Goal: Task Accomplishment & Management: Use online tool/utility

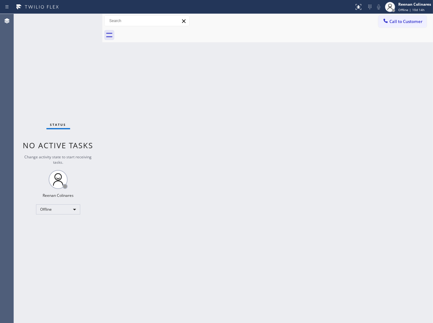
click at [348, 48] on div "Back to Dashboard Change Sender ID Customers Technicians Select a contact Outbo…" at bounding box center [267, 168] width 330 height 309
click at [278, 56] on div "Back to Dashboard Change Sender ID Customers Technicians Select a contact Outbo…" at bounding box center [267, 168] width 330 height 309
click at [44, 212] on div "Offline" at bounding box center [58, 209] width 44 height 10
click at [50, 225] on li "Available" at bounding box center [57, 226] width 43 height 8
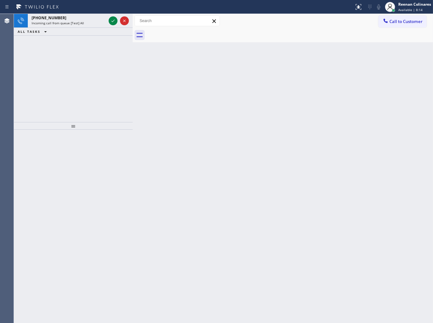
drag, startPoint x: 103, startPoint y: 20, endPoint x: 133, endPoint y: 22, distance: 30.4
click at [133, 22] on div at bounding box center [133, 168] width 0 height 309
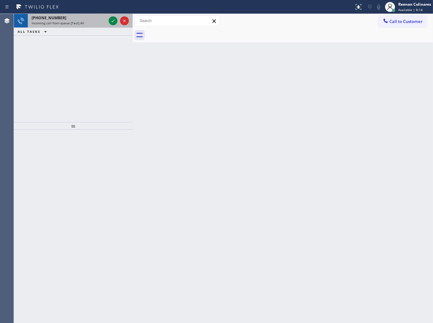
click at [94, 21] on div "Incoming call from queue [Test] All" at bounding box center [69, 23] width 74 height 4
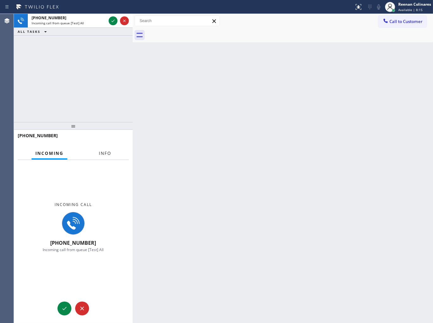
click at [103, 152] on span "Info" at bounding box center [105, 154] width 12 height 6
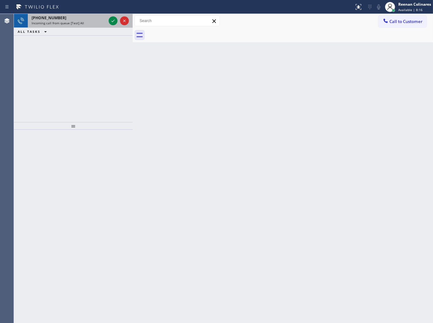
click at [74, 17] on div "[PHONE_NUMBER]" at bounding box center [69, 17] width 74 height 5
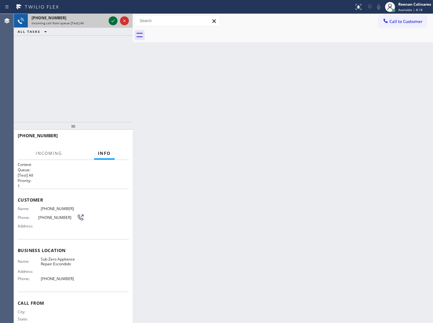
click at [109, 20] on icon at bounding box center [113, 21] width 8 height 8
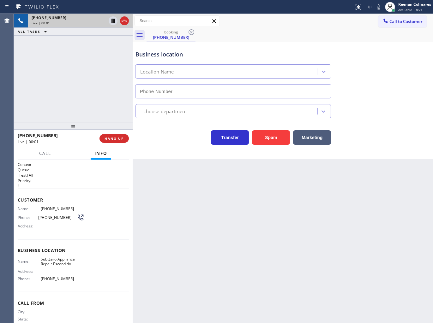
type input "[PHONE_NUMBER]"
click at [381, 3] on icon at bounding box center [379, 7] width 8 height 8
click at [378, 7] on rect at bounding box center [378, 6] width 4 height 4
click at [378, 5] on icon at bounding box center [379, 7] width 8 height 8
click at [378, 5] on icon at bounding box center [378, 6] width 3 height 5
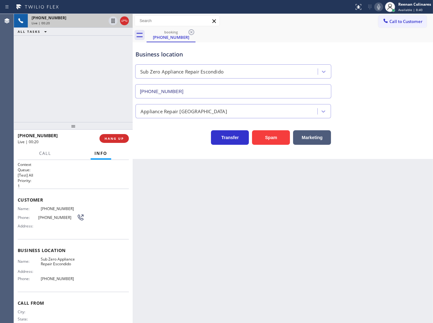
click at [376, 6] on icon at bounding box center [379, 7] width 8 height 8
click at [310, 139] on button "Marketing" at bounding box center [312, 137] width 38 height 15
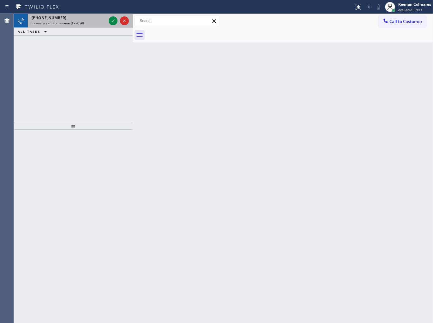
click at [87, 21] on div "Incoming call from queue [Test] All" at bounding box center [69, 23] width 74 height 4
click at [80, 26] on div "[PHONE_NUMBER] Incoming call from queue [Test] All" at bounding box center [68, 21] width 80 height 14
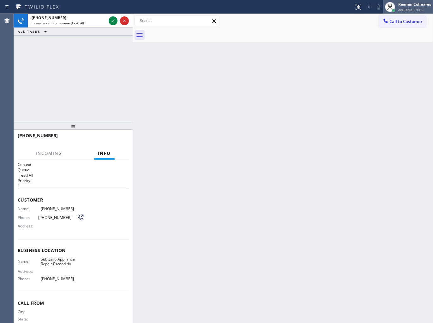
click at [397, 7] on div "[PERSON_NAME] Available | 9:15" at bounding box center [415, 6] width 36 height 11
drag, startPoint x: 383, startPoint y: 39, endPoint x: 403, endPoint y: 6, distance: 38.5
click at [384, 39] on button "Unavailable" at bounding box center [400, 42] width 63 height 8
click at [404, 5] on div "Reenan Colinares" at bounding box center [414, 4] width 33 height 5
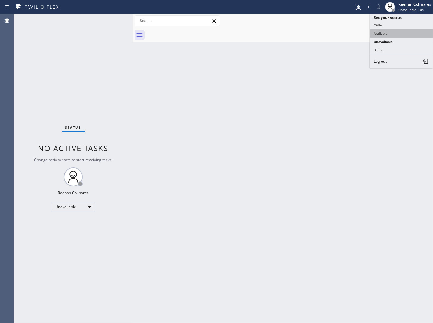
click at [386, 32] on button "Available" at bounding box center [400, 33] width 63 height 8
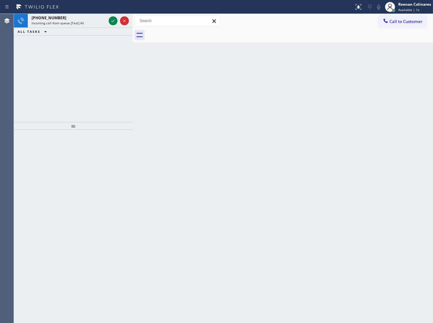
click at [68, 30] on div "ALL TASKS ALL TASKS ACTIVE TASKS TASKS IN WRAP UP" at bounding box center [73, 32] width 119 height 8
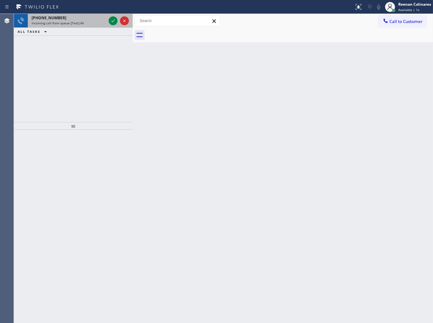
click at [72, 24] on span "Incoming call from queue [Test] All" at bounding box center [58, 23] width 52 height 4
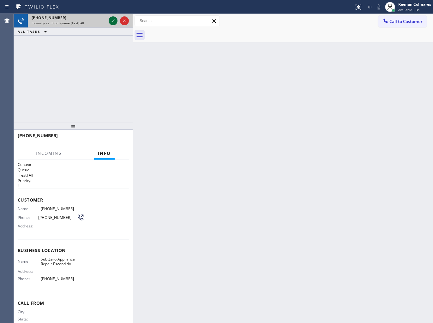
click at [113, 19] on icon at bounding box center [113, 21] width 8 height 8
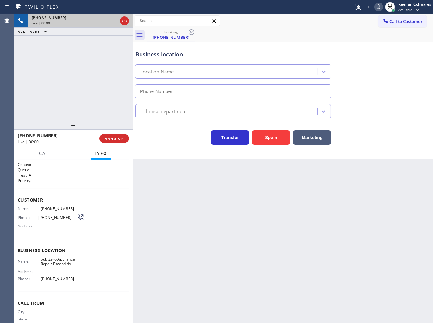
type input "[PHONE_NUMBER]"
click at [377, 8] on icon at bounding box center [379, 7] width 8 height 8
click at [376, 8] on icon at bounding box center [379, 7] width 8 height 8
click at [305, 138] on button "Marketing" at bounding box center [312, 137] width 38 height 15
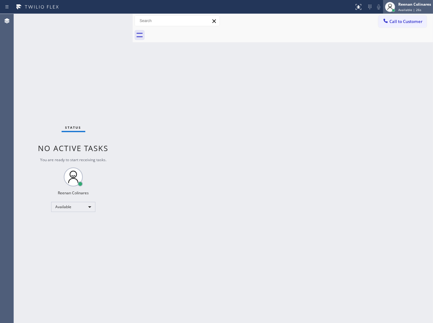
click at [406, 3] on div "Reenan Colinares" at bounding box center [414, 4] width 33 height 5
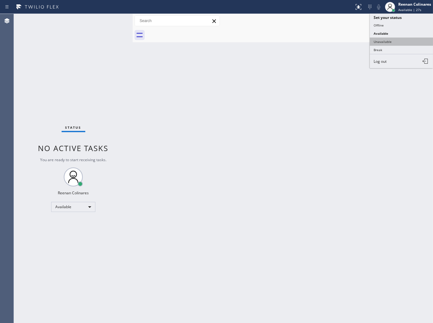
click at [379, 38] on button "Unavailable" at bounding box center [400, 42] width 63 height 8
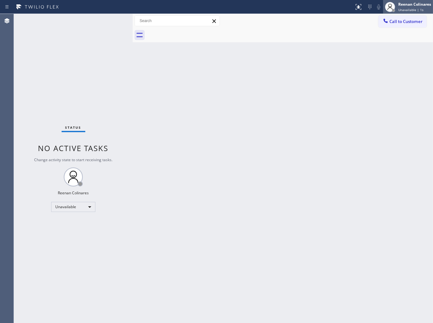
click at [406, 5] on div "Reenan Colinares" at bounding box center [414, 4] width 33 height 5
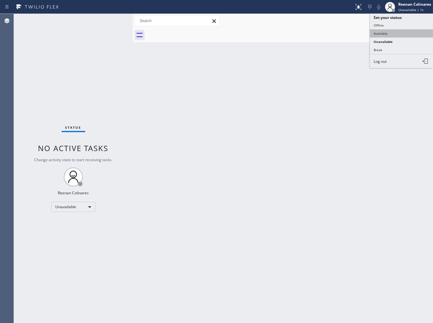
click at [370, 33] on button "Available" at bounding box center [400, 33] width 63 height 8
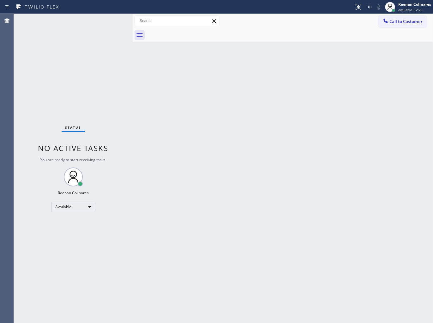
click at [215, 115] on div "Back to Dashboard Change Sender ID Customers Technicians Select a contact Outbo…" at bounding box center [283, 168] width 300 height 309
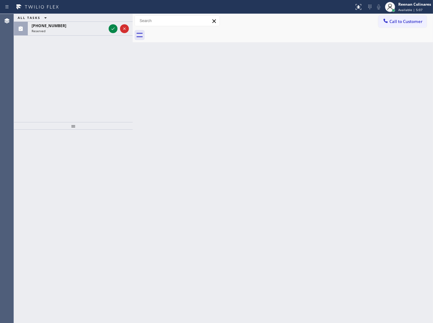
click at [59, 36] on div "ALL TASKS ALL TASKS ACTIVE TASKS TASKS IN WRAP UP [PHONE_NUMBER] Reserved" at bounding box center [73, 68] width 119 height 108
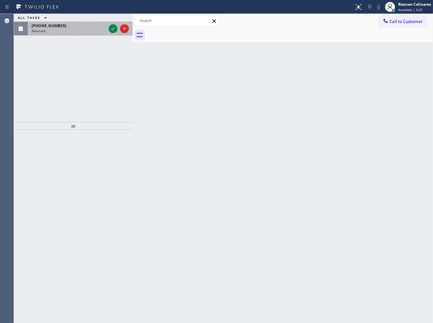
click at [61, 35] on div "[PHONE_NUMBER] Reserved" at bounding box center [68, 29] width 80 height 14
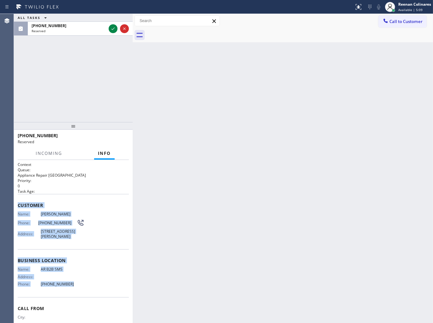
drag, startPoint x: 21, startPoint y: 210, endPoint x: 162, endPoint y: 311, distance: 173.8
click at [97, 296] on div "Context Queue: Appliance Repair High End Priority: 0 Task Age: Customer Name: […" at bounding box center [73, 241] width 119 height 163
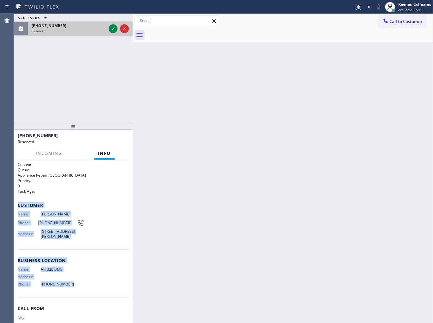
click at [81, 29] on div "Reserved" at bounding box center [69, 31] width 74 height 4
click at [111, 28] on icon at bounding box center [113, 29] width 8 height 8
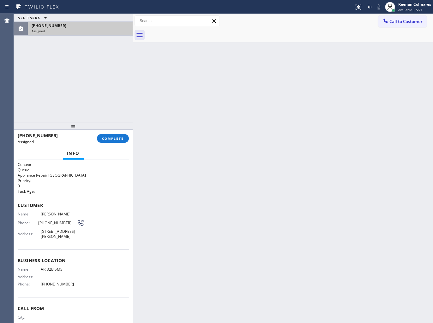
click at [120, 143] on div "[PHONE_NUMBER] Assigned COMPLETE" at bounding box center [73, 138] width 111 height 16
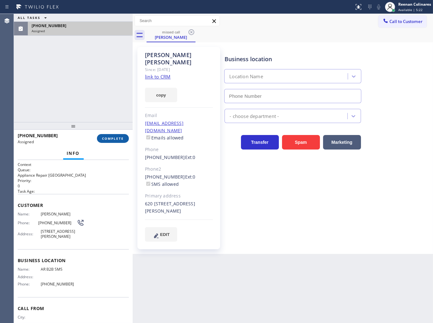
click at [122, 137] on span "COMPLETE" at bounding box center [113, 138] width 22 height 4
type input "[PHONE_NUMBER]"
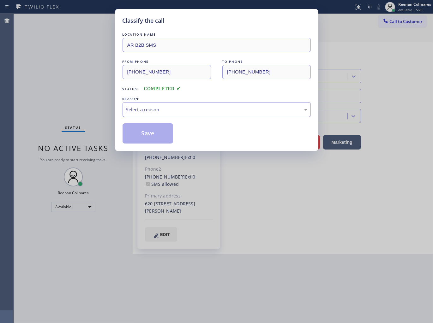
click at [175, 106] on div "Select a reason" at bounding box center [216, 109] width 181 height 7
click at [131, 131] on button "Save" at bounding box center [147, 133] width 51 height 20
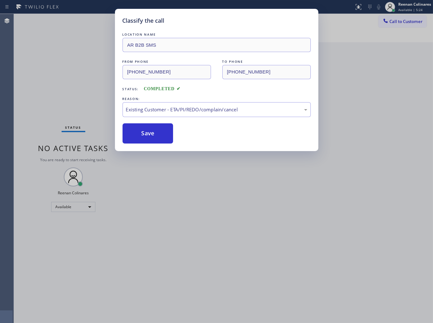
click at [52, 92] on div "Classify the call LOCATION NAME AR B2B SMS FROM PHONE [PHONE_NUMBER] TO PHONE […" at bounding box center [216, 161] width 433 height 323
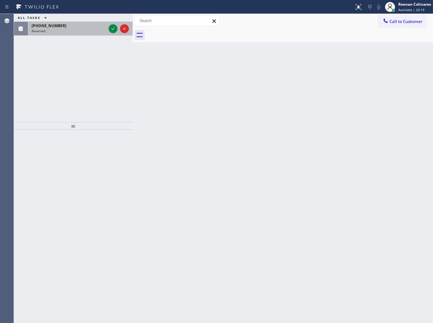
click at [76, 26] on div "[PHONE_NUMBER]" at bounding box center [69, 25] width 74 height 5
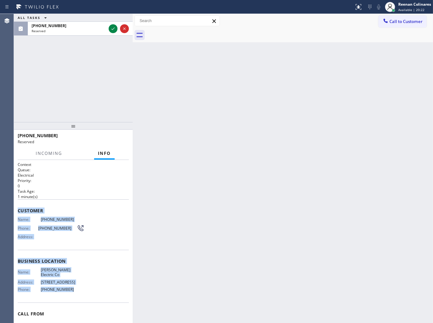
copy div "Customer Name: [PHONE_NUMBER] Phone: [PHONE_NUMBER] Address: Business location …"
drag, startPoint x: 18, startPoint y: 207, endPoint x: 115, endPoint y: 122, distance: 129.0
click at [108, 289] on div "Context Queue: Electrical Priority: 0 Task Age: [DEMOGRAPHIC_DATA] minute(s) Cu…" at bounding box center [73, 256] width 111 height 188
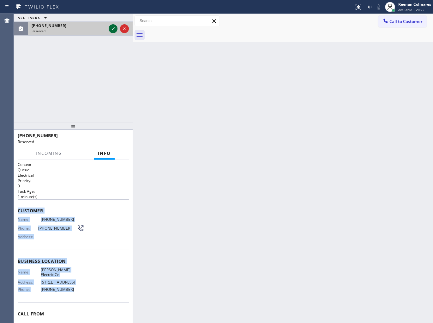
click at [113, 32] on icon at bounding box center [113, 29] width 8 height 8
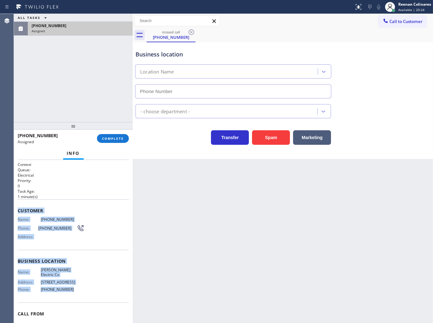
type input "[PHONE_NUMBER]"
click at [119, 135] on button "COMPLETE" at bounding box center [113, 138] width 32 height 9
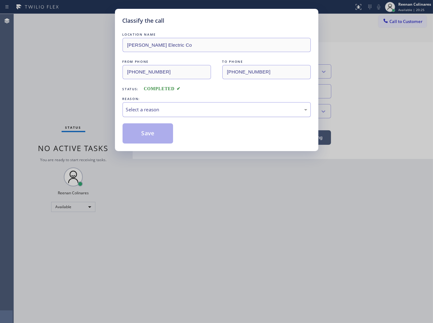
click at [159, 109] on div "Select a reason" at bounding box center [216, 109] width 181 height 7
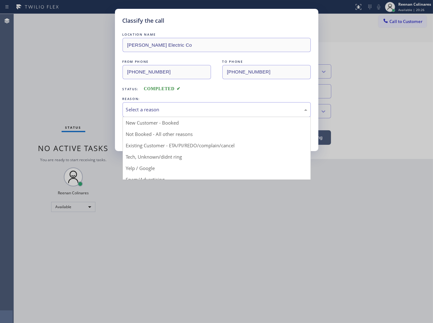
drag, startPoint x: 134, startPoint y: 155, endPoint x: 135, endPoint y: 151, distance: 4.2
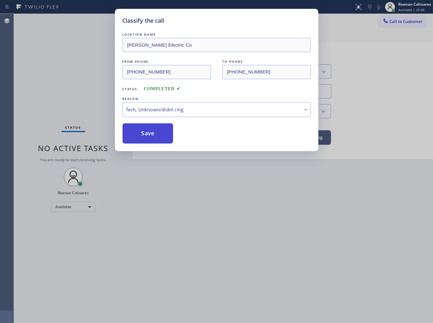
drag, startPoint x: 140, startPoint y: 128, endPoint x: 171, endPoint y: 174, distance: 54.9
click at [141, 130] on button "Save" at bounding box center [147, 133] width 51 height 20
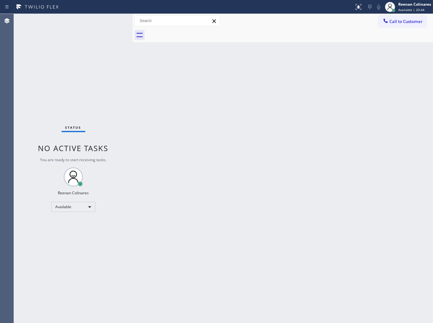
click at [246, 62] on div "Back to Dashboard Change Sender ID Customers Technicians Select a contact Outbo…" at bounding box center [283, 168] width 300 height 309
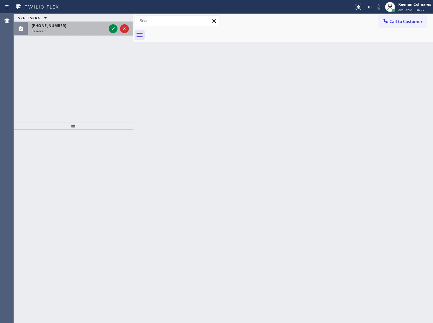
click at [70, 25] on div "[PHONE_NUMBER]" at bounding box center [69, 25] width 74 height 5
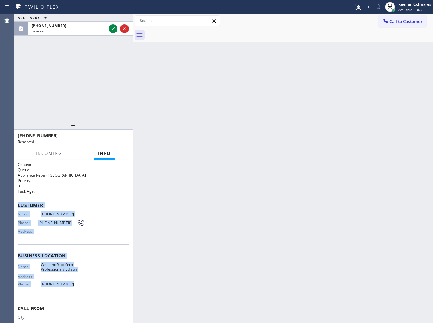
copy div "Customer Name: [PHONE_NUMBER] Phone: [PHONE_NUMBER] Address: Business location …"
drag, startPoint x: 17, startPoint y: 204, endPoint x: 180, endPoint y: 310, distance: 194.5
click at [93, 286] on div "Context Queue: Appliance Repair High End Priority: 0 Task Age: Customer Name: […" at bounding box center [73, 253] width 111 height 183
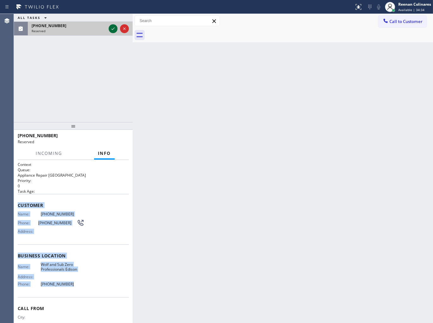
click at [111, 25] on icon at bounding box center [113, 29] width 8 height 8
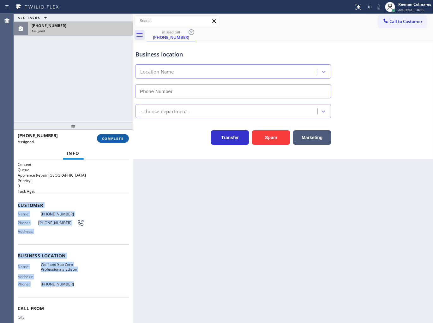
type input "[PHONE_NUMBER]"
click at [118, 138] on span "COMPLETE" at bounding box center [113, 138] width 22 height 4
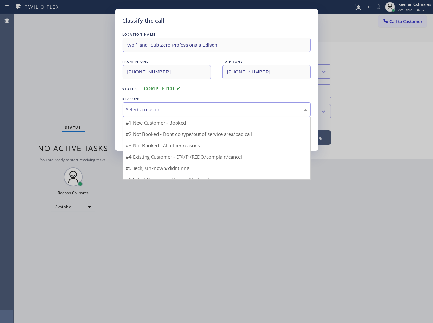
click at [160, 108] on div "Select a reason" at bounding box center [216, 109] width 181 height 7
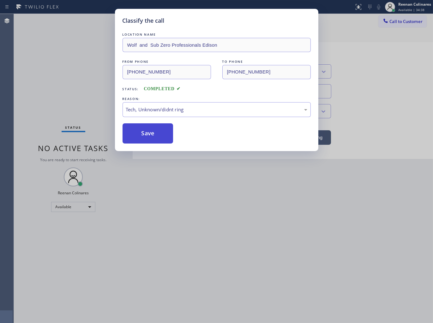
click at [134, 132] on button "Save" at bounding box center [147, 133] width 51 height 20
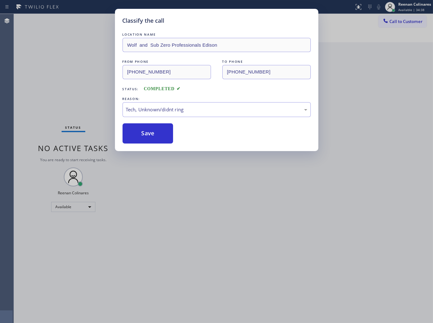
click at [86, 101] on div "Classify the call LOCATION NAME Wolf and Sub Zero Professionals Edison FROM PHO…" at bounding box center [216, 161] width 433 height 323
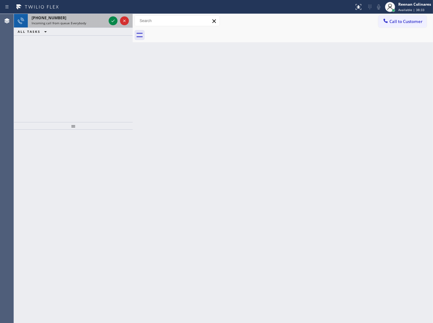
click at [93, 27] on div "[PHONE_NUMBER] Incoming call from queue Everybody" at bounding box center [68, 21] width 80 height 14
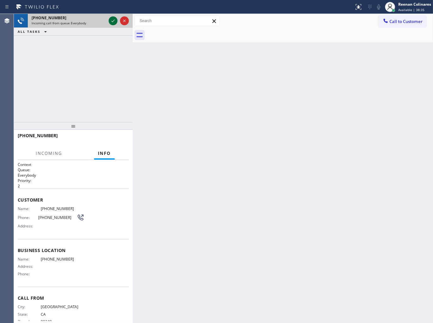
click at [111, 23] on icon at bounding box center [113, 21] width 8 height 8
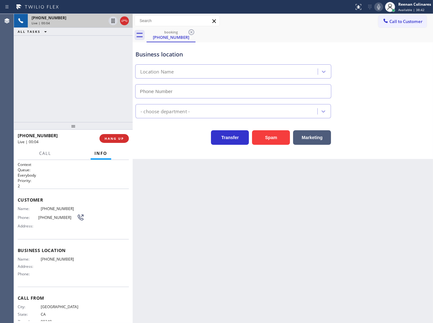
click at [377, 7] on icon at bounding box center [378, 6] width 3 height 5
click at [377, 7] on rect at bounding box center [378, 6] width 4 height 4
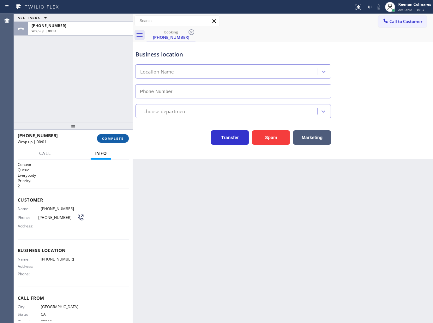
click at [108, 142] on button "COMPLETE" at bounding box center [113, 138] width 32 height 9
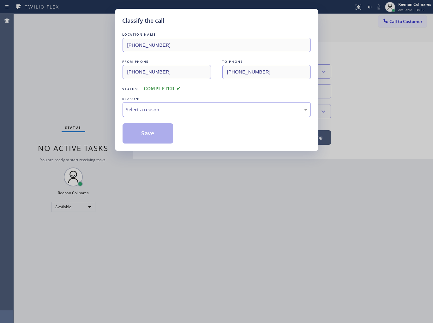
click at [158, 114] on div "Select a reason" at bounding box center [216, 109] width 188 height 15
click at [144, 137] on button "Save" at bounding box center [147, 133] width 51 height 20
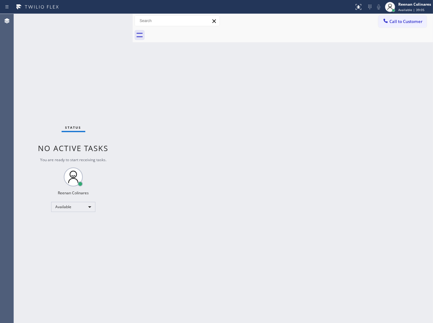
click at [68, 33] on div "Status No active tasks You are ready to start receiving tasks. Reenan Colinares…" at bounding box center [73, 168] width 119 height 309
click at [237, 118] on div "Back to Dashboard Change Sender ID Customers Technicians Select a contact Outbo…" at bounding box center [283, 168] width 300 height 309
click at [254, 71] on div "Back to Dashboard Change Sender ID Customers Technicians Select a contact Outbo…" at bounding box center [283, 168] width 300 height 309
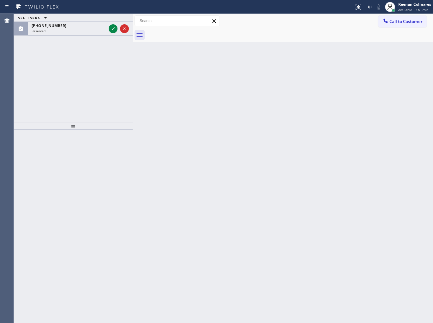
click at [62, 37] on div "ALL TASKS ALL TASKS ACTIVE TASKS TASKS IN WRAP UP [PHONE_NUMBER] Reserved" at bounding box center [73, 68] width 119 height 108
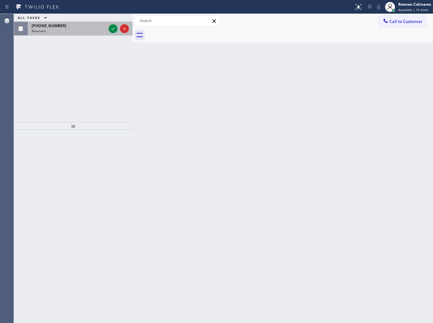
click at [66, 32] on div "Reserved" at bounding box center [69, 31] width 74 height 4
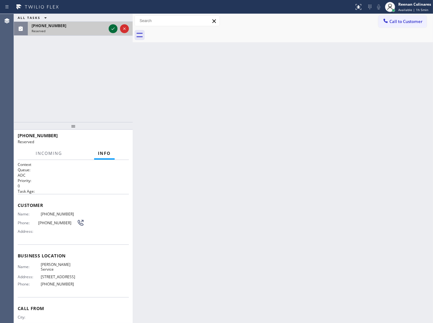
click at [111, 29] on icon at bounding box center [113, 29] width 8 height 8
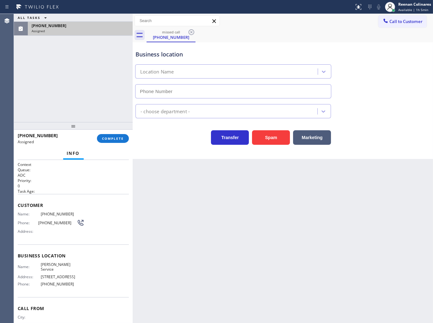
type input "[PHONE_NUMBER]"
click at [116, 139] on span "COMPLETE" at bounding box center [113, 138] width 22 height 4
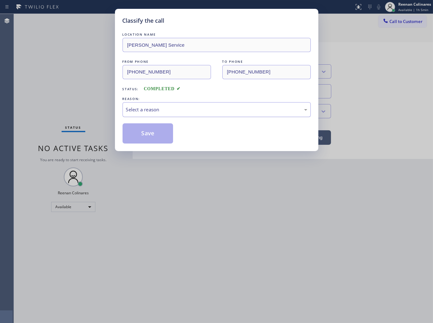
click at [149, 108] on div "Select a reason" at bounding box center [216, 109] width 181 height 7
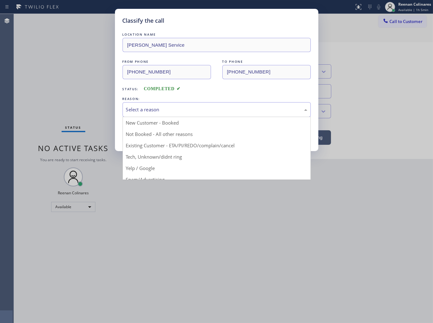
drag, startPoint x: 144, startPoint y: 157, endPoint x: 143, endPoint y: 147, distance: 9.6
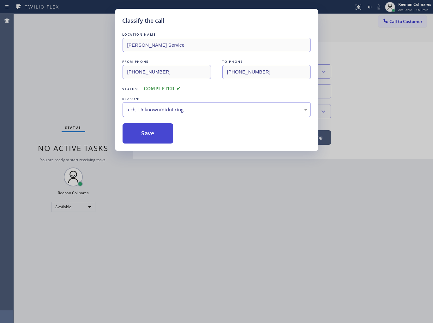
click at [143, 138] on button "Save" at bounding box center [147, 133] width 51 height 20
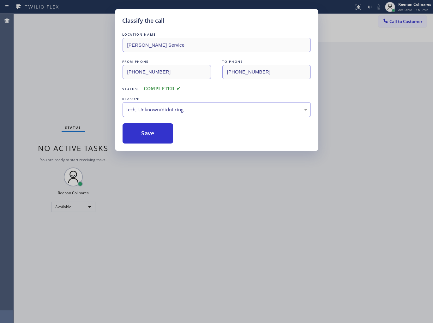
click at [80, 102] on div "Classify the call LOCATION NAME [PERSON_NAME] Service FROM PHONE [PHONE_NUMBER]…" at bounding box center [216, 161] width 433 height 323
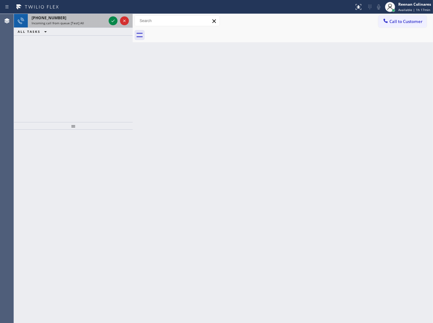
click at [88, 23] on div "Incoming call from queue [Test] All" at bounding box center [69, 23] width 74 height 4
click at [87, 23] on div "Incoming call from queue [Test] All" at bounding box center [69, 23] width 74 height 4
click at [79, 18] on div "[PHONE_NUMBER]" at bounding box center [69, 17] width 74 height 5
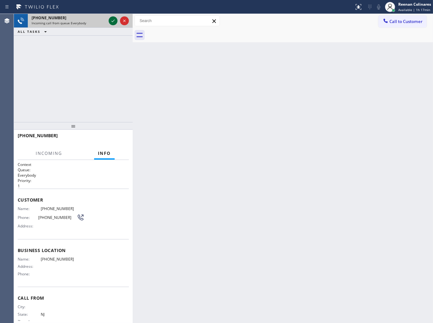
click at [113, 21] on icon at bounding box center [113, 21] width 8 height 8
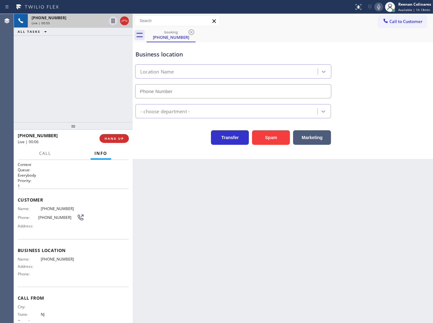
click at [378, 7] on icon at bounding box center [379, 7] width 8 height 8
click at [375, 7] on icon at bounding box center [379, 7] width 8 height 8
click at [376, 5] on icon at bounding box center [379, 7] width 8 height 8
click at [377, 5] on icon at bounding box center [379, 7] width 8 height 8
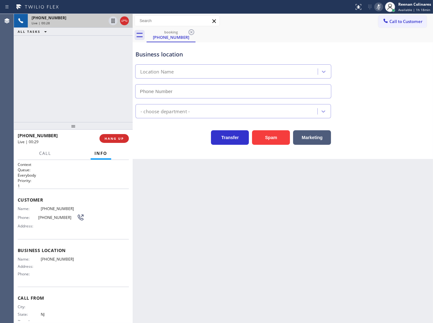
click at [377, 5] on icon at bounding box center [379, 7] width 8 height 8
click at [376, 9] on icon at bounding box center [379, 7] width 8 height 8
drag, startPoint x: 309, startPoint y: 136, endPoint x: 395, endPoint y: 61, distance: 114.5
click at [309, 136] on button "Marketing" at bounding box center [312, 137] width 38 height 15
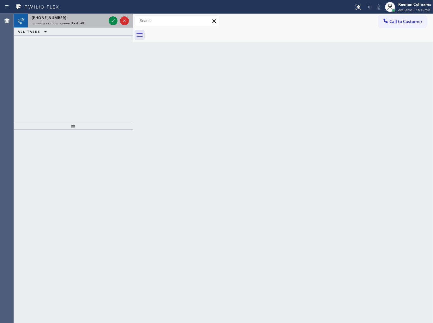
click at [89, 27] on div "[PHONE_NUMBER] Incoming call from queue [Test] All" at bounding box center [68, 21] width 80 height 14
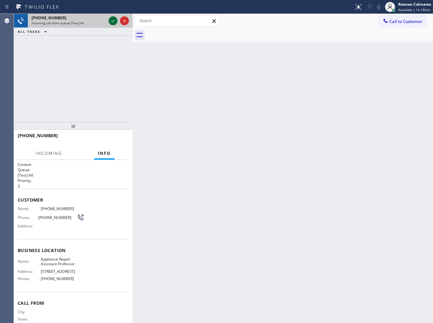
click at [109, 21] on icon at bounding box center [113, 21] width 8 height 8
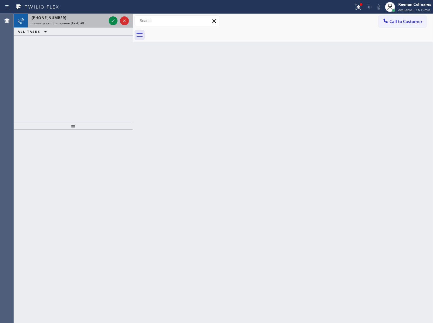
click at [77, 20] on div "[PHONE_NUMBER]" at bounding box center [69, 17] width 74 height 5
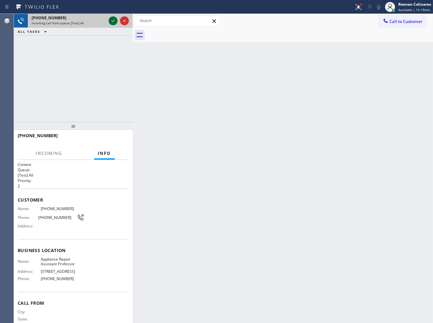
click at [111, 22] on icon at bounding box center [113, 21] width 8 height 8
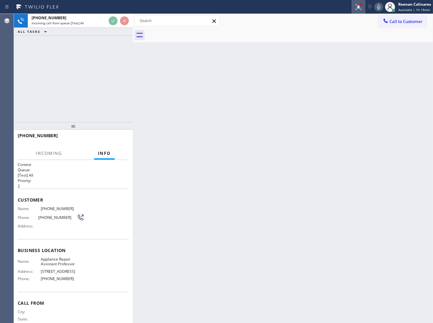
click at [358, 7] on icon at bounding box center [357, 6] width 4 height 4
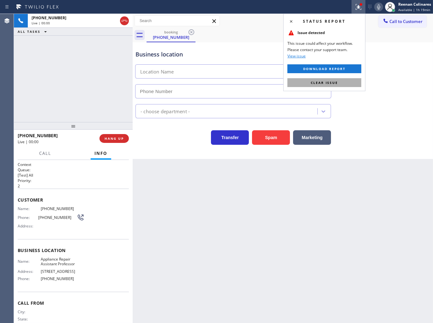
click at [337, 83] on span "Clear issue" at bounding box center [323, 82] width 27 height 4
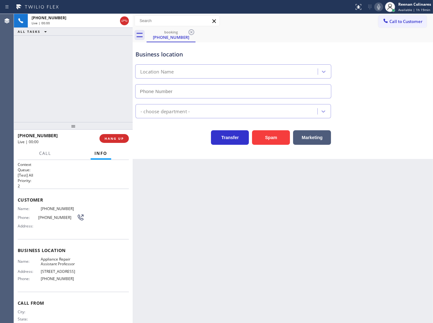
type input "[PHONE_NUMBER]"
click at [379, 9] on icon at bounding box center [379, 7] width 8 height 8
click at [377, 4] on icon at bounding box center [379, 7] width 8 height 8
click at [379, 5] on icon at bounding box center [378, 6] width 3 height 5
click at [379, 5] on rect at bounding box center [378, 6] width 4 height 4
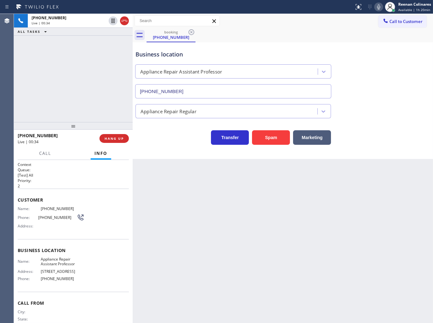
click at [378, 7] on icon at bounding box center [379, 7] width 8 height 8
click at [313, 136] on button "Marketing" at bounding box center [312, 137] width 38 height 15
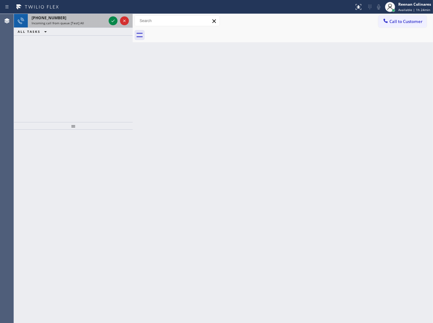
click at [46, 22] on span "Incoming call from queue [Test] All" at bounding box center [58, 23] width 52 height 4
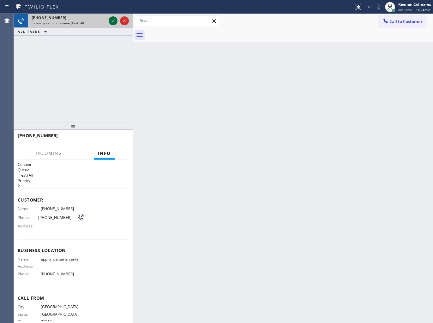
click at [111, 23] on icon at bounding box center [113, 21] width 8 height 8
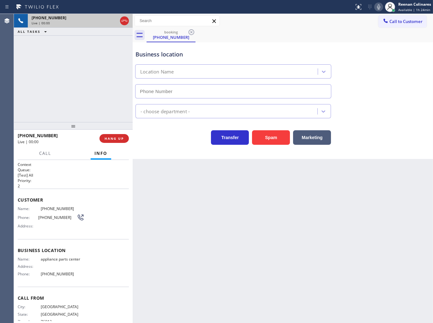
type input "[PHONE_NUMBER]"
click at [378, 8] on icon at bounding box center [379, 7] width 8 height 8
click at [377, 8] on rect at bounding box center [378, 6] width 4 height 4
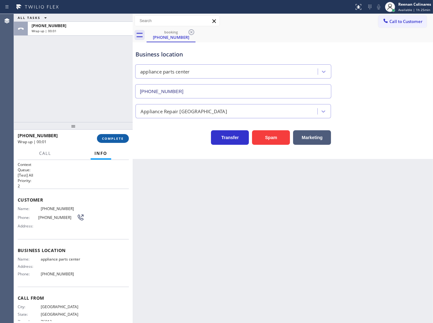
click at [114, 140] on span "COMPLETE" at bounding box center [113, 138] width 22 height 4
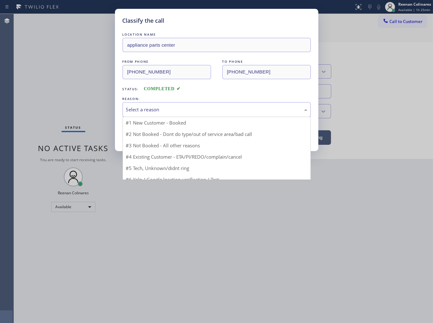
click at [169, 105] on div "Select a reason" at bounding box center [216, 109] width 188 height 15
drag, startPoint x: 140, startPoint y: 157, endPoint x: 143, endPoint y: 133, distance: 23.8
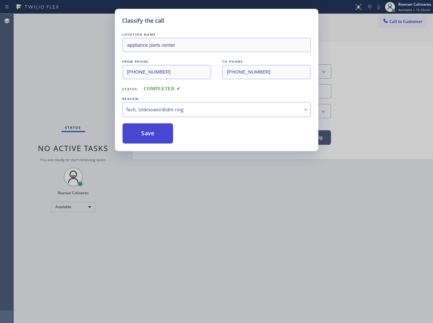
click at [144, 130] on button "Save" at bounding box center [147, 133] width 51 height 20
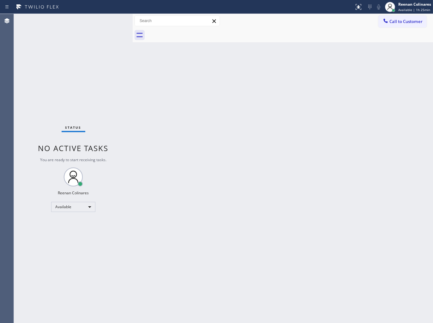
click at [215, 99] on div "Back to Dashboard Change Sender ID Customers Technicians Select a contact Outbo…" at bounding box center [283, 168] width 300 height 309
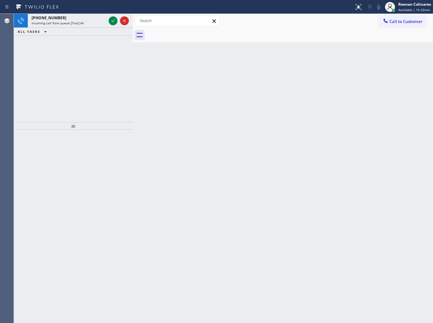
click at [103, 29] on div "ALL TASKS ALL TASKS ACTIVE TASKS TASKS IN WRAP UP" at bounding box center [73, 32] width 119 height 8
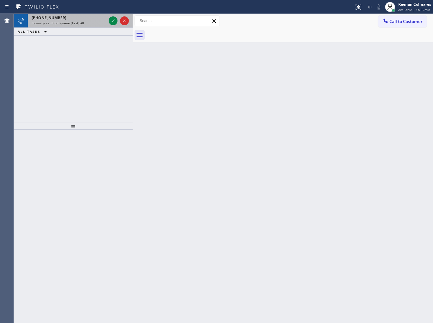
click at [94, 21] on div "Incoming call from queue [Test] All" at bounding box center [69, 23] width 74 height 4
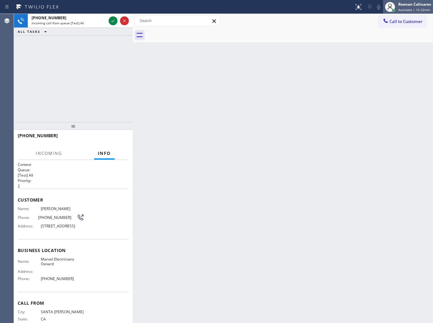
click at [418, 4] on div "Reenan Colinares" at bounding box center [414, 4] width 33 height 5
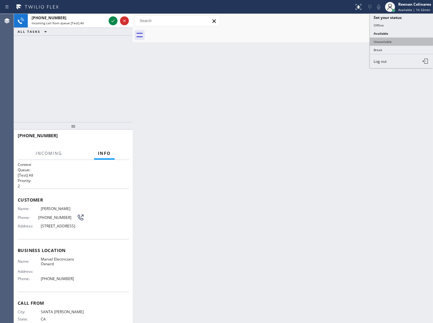
click at [384, 39] on button "Unavailable" at bounding box center [400, 42] width 63 height 8
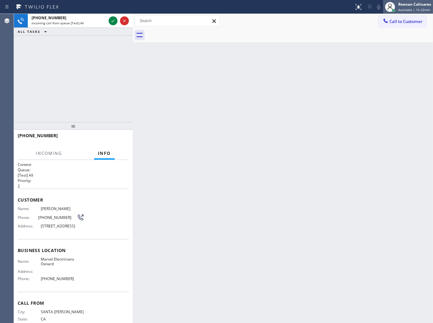
click at [405, 5] on div "Reenan Colinares" at bounding box center [414, 4] width 33 height 5
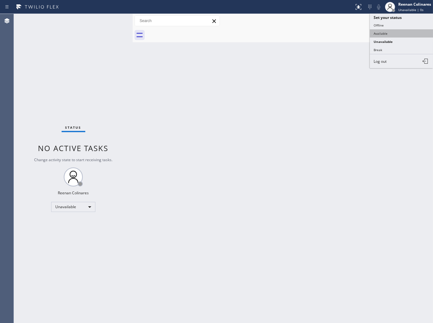
click at [384, 31] on button "Available" at bounding box center [400, 33] width 63 height 8
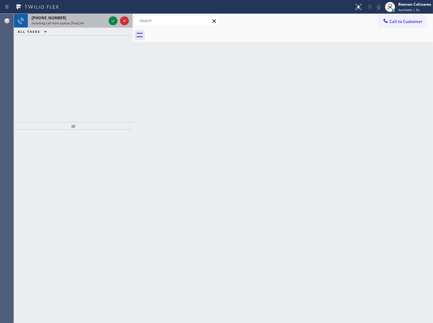
click at [68, 16] on div "[PHONE_NUMBER]" at bounding box center [69, 17] width 74 height 5
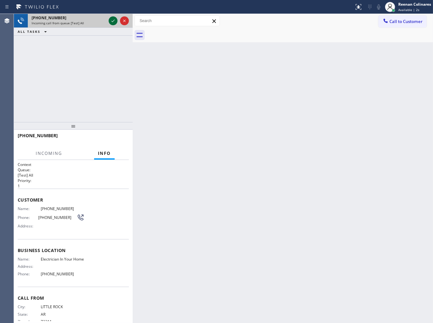
click at [112, 21] on icon at bounding box center [113, 21] width 8 height 8
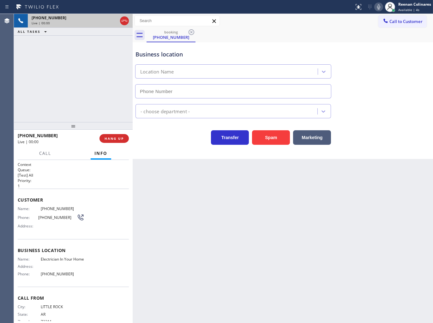
type input "[PHONE_NUMBER]"
drag, startPoint x: 275, startPoint y: 140, endPoint x: 417, endPoint y: 49, distance: 168.7
click at [283, 136] on button "Spam" at bounding box center [271, 137] width 38 height 15
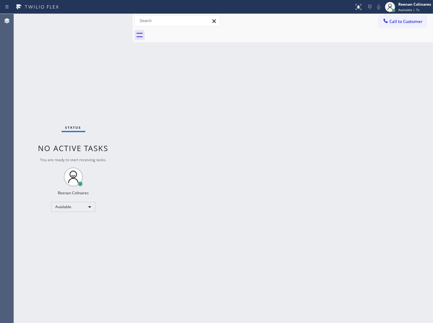
drag, startPoint x: 228, startPoint y: 105, endPoint x: 219, endPoint y: 104, distance: 9.2
click at [225, 103] on div "Back to Dashboard Change Sender ID Customers Technicians Select a contact Outbo…" at bounding box center [283, 168] width 300 height 309
click at [166, 70] on div "Back to Dashboard Change Sender ID Customers Technicians Select a contact Outbo…" at bounding box center [283, 168] width 300 height 309
click at [219, 137] on div "Back to Dashboard Change Sender ID Customers Technicians Select a contact Outbo…" at bounding box center [283, 168] width 300 height 309
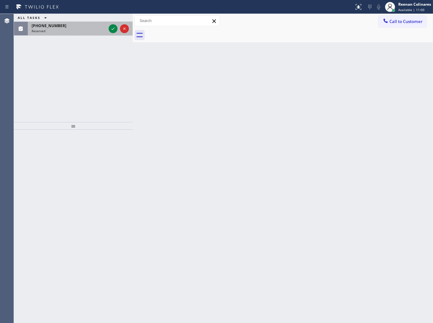
click at [102, 27] on div "[PHONE_NUMBER]" at bounding box center [69, 25] width 74 height 5
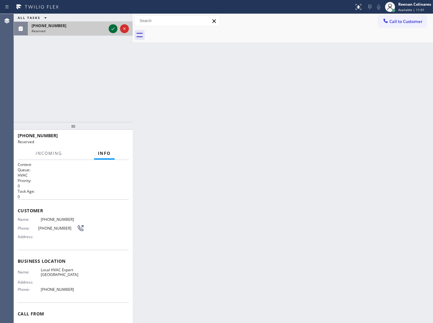
click at [114, 30] on icon at bounding box center [113, 29] width 8 height 8
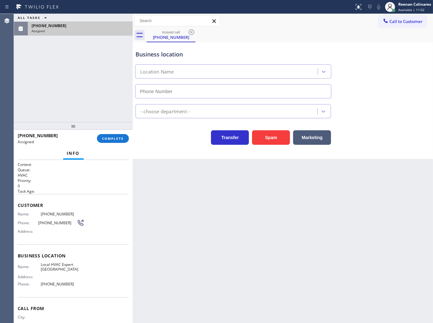
type input "[PHONE_NUMBER]"
click at [114, 135] on button "COMPLETE" at bounding box center [113, 138] width 32 height 9
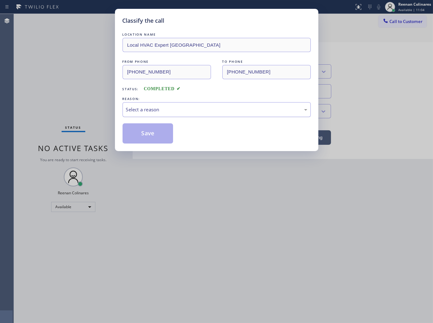
click at [147, 106] on div "Select a reason" at bounding box center [216, 109] width 181 height 7
click at [112, 120] on div "Classify the call LOCATION NAME Local HVAC Expert Floral Park FROM PHONE [PHONE…" at bounding box center [216, 161] width 433 height 323
drag, startPoint x: 144, startPoint y: 134, endPoint x: 39, endPoint y: 75, distance: 120.5
click at [141, 134] on button "Save" at bounding box center [147, 133] width 51 height 20
click at [39, 75] on div "Classify the call LOCATION NAME Local HVAC Expert Floral Park FROM PHONE [PHONE…" at bounding box center [216, 161] width 433 height 323
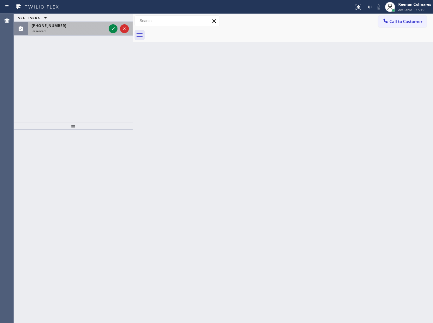
click at [52, 26] on span "[PHONE_NUMBER]" at bounding box center [49, 25] width 35 height 5
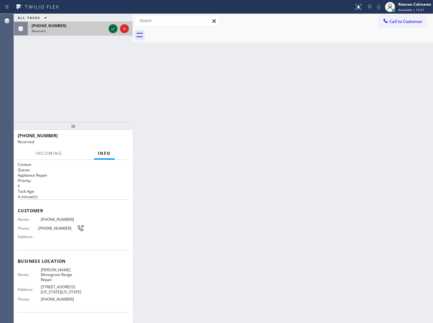
click at [110, 27] on icon at bounding box center [113, 29] width 8 height 8
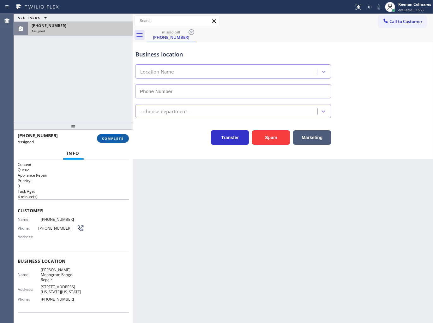
type input "[PHONE_NUMBER]"
click at [107, 140] on span "COMPLETE" at bounding box center [113, 138] width 22 height 4
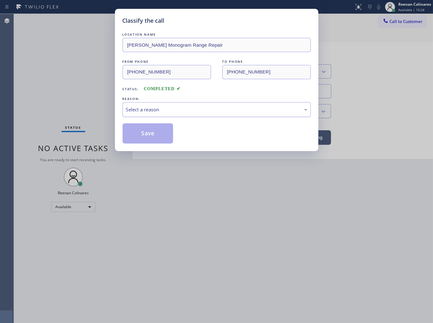
click at [141, 108] on div "Select a reason" at bounding box center [216, 109] width 181 height 7
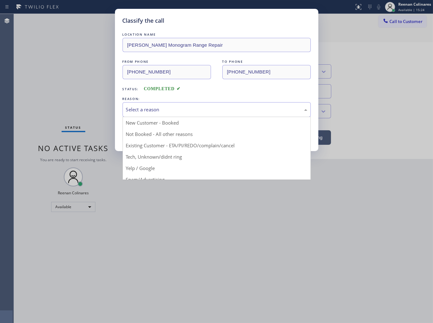
drag, startPoint x: 131, startPoint y: 153, endPoint x: 136, endPoint y: 138, distance: 16.2
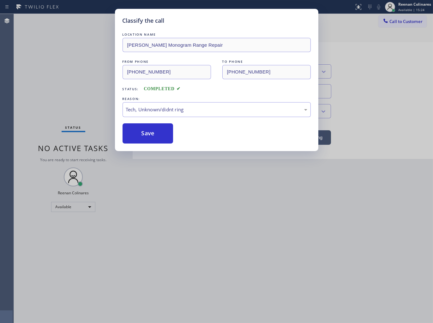
click at [136, 133] on button "Save" at bounding box center [147, 133] width 51 height 20
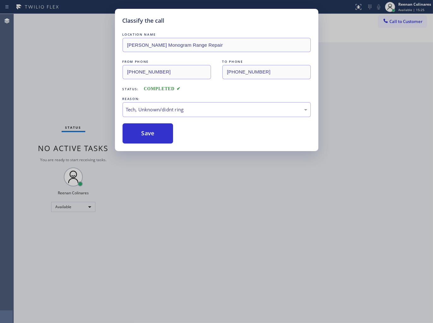
click at [85, 99] on div "Classify the call LOCATION NAME [PERSON_NAME] Monogram Range Repair FROM PHONE …" at bounding box center [216, 161] width 433 height 323
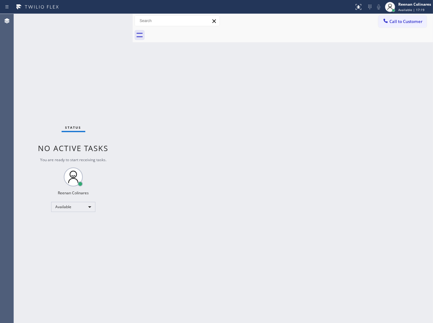
click at [155, 177] on div "Back to Dashboard Change Sender ID Customers Technicians Select a contact Outbo…" at bounding box center [283, 168] width 300 height 309
click at [228, 80] on div "Back to Dashboard Change Sender ID Customers Technicians Select a contact Outbo…" at bounding box center [283, 168] width 300 height 309
click at [403, 10] on span "Available | 26:39" at bounding box center [411, 10] width 26 height 4
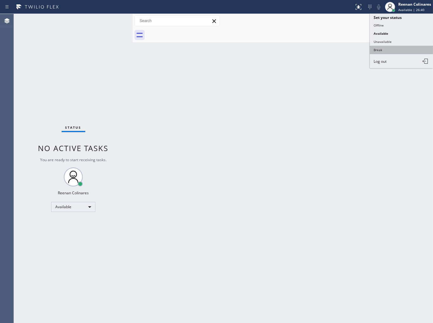
click at [379, 49] on button "Break" at bounding box center [400, 50] width 63 height 8
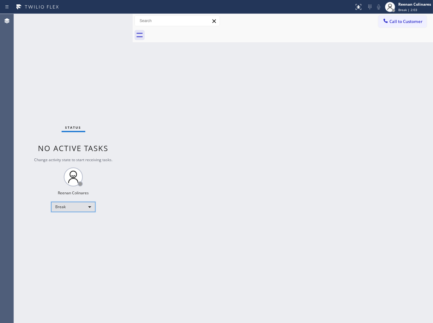
click at [86, 206] on div "Break" at bounding box center [73, 207] width 44 height 10
click at [76, 222] on li "Available" at bounding box center [72, 224] width 43 height 8
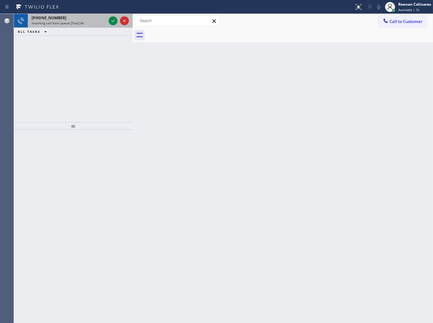
click at [87, 26] on div "[PHONE_NUMBER] Incoming call from queue [Test] All" at bounding box center [68, 21] width 80 height 14
click at [96, 25] on div "Incoming call from queue [Test] All" at bounding box center [69, 23] width 74 height 4
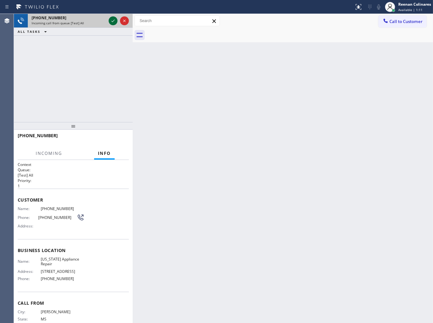
click at [112, 21] on icon at bounding box center [112, 21] width 3 height 3
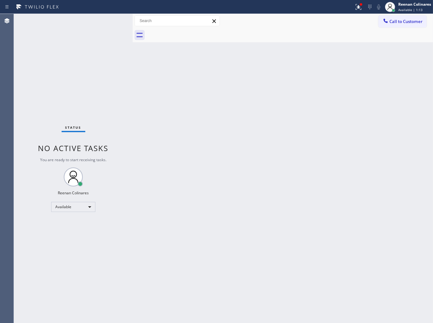
click at [105, 80] on div "Status No active tasks You are ready to start receiving tasks. Reenan Colinares…" at bounding box center [73, 168] width 119 height 309
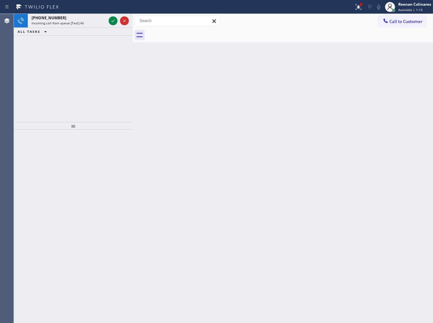
click at [103, 77] on div "[PHONE_NUMBER] Incoming call from queue [Test] All ALL TASKS ALL TASKS ACTIVE T…" at bounding box center [73, 68] width 119 height 108
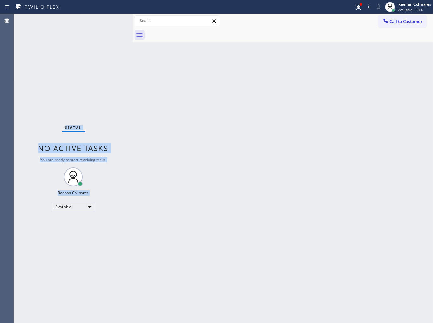
click at [95, 20] on div "Status No active tasks You are ready to start receiving tasks. Reenan Colinares…" at bounding box center [73, 168] width 119 height 309
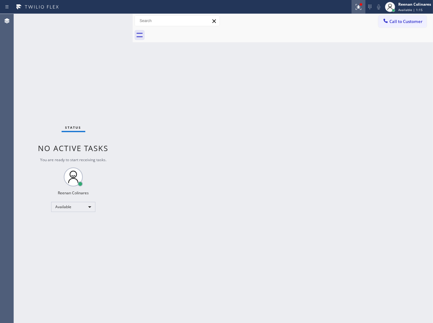
click at [358, 8] on icon at bounding box center [357, 6] width 4 height 4
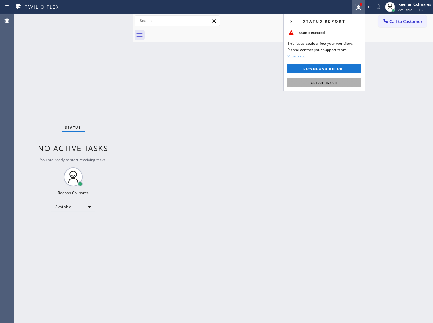
click at [314, 83] on span "Clear issue" at bounding box center [323, 82] width 27 height 4
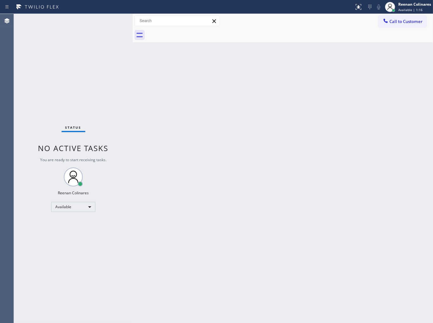
click at [190, 94] on div "Back to Dashboard Change Sender ID Customers Technicians Select a contact Outbo…" at bounding box center [283, 168] width 300 height 309
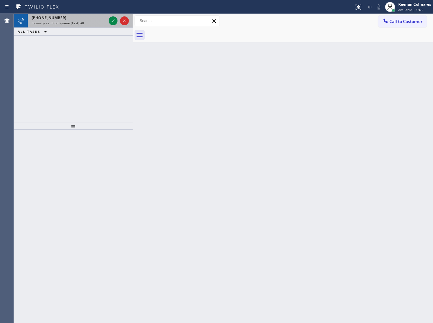
click at [68, 22] on span "Incoming call from queue [Test] All" at bounding box center [58, 23] width 52 height 4
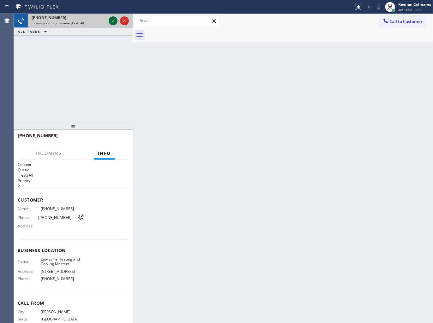
click at [110, 21] on icon at bounding box center [113, 21] width 8 height 8
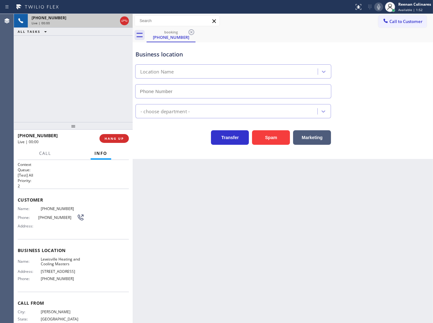
type input "[PHONE_NUMBER]"
drag, startPoint x: 258, startPoint y: 141, endPoint x: 431, endPoint y: 10, distance: 217.0
click at [261, 138] on button "Spam" at bounding box center [271, 137] width 38 height 15
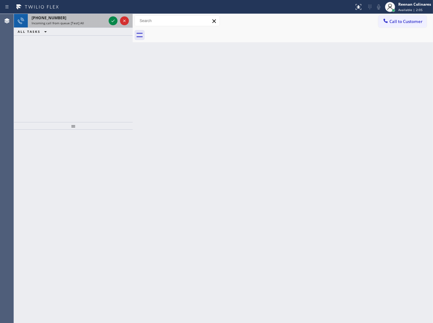
drag, startPoint x: 90, startPoint y: 17, endPoint x: 98, endPoint y: 17, distance: 7.6
click at [90, 17] on div "[PHONE_NUMBER]" at bounding box center [69, 17] width 74 height 5
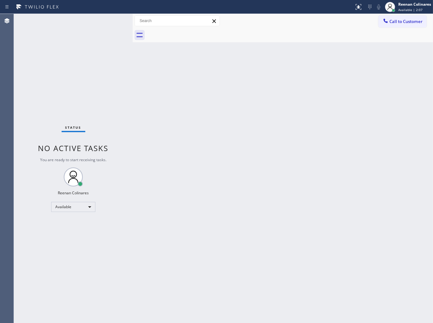
click at [108, 21] on div "Status No active tasks You are ready to start receiving tasks. Reenan Colinares…" at bounding box center [73, 168] width 119 height 309
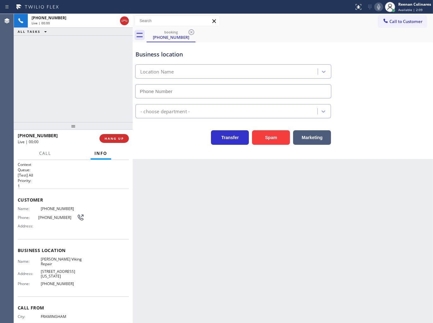
type input "[PHONE_NUMBER]"
click at [377, 7] on icon at bounding box center [378, 6] width 3 height 5
click at [377, 8] on icon at bounding box center [379, 7] width 8 height 8
click at [376, 7] on icon at bounding box center [379, 7] width 8 height 8
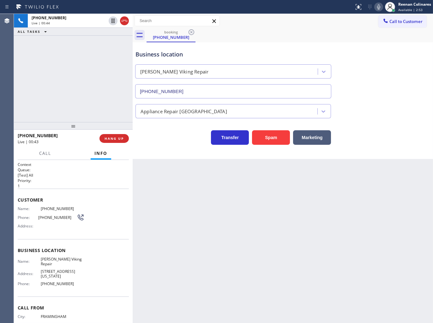
click at [377, 7] on icon at bounding box center [378, 6] width 3 height 5
click at [317, 134] on button "Marketing" at bounding box center [312, 137] width 38 height 15
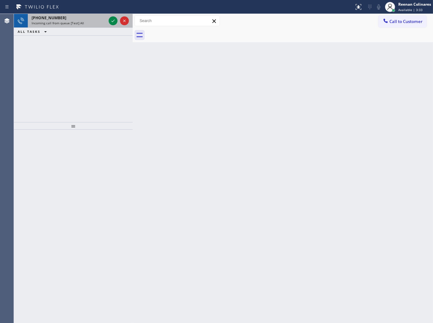
click at [91, 24] on div "Incoming call from queue [Test] All" at bounding box center [69, 23] width 74 height 4
click at [81, 14] on div "[PHONE_NUMBER] Incoming call from queue [Test] All" at bounding box center [68, 21] width 80 height 14
click at [98, 26] on div "[PHONE_NUMBER] Incoming call from queue [Test] All" at bounding box center [68, 21] width 80 height 14
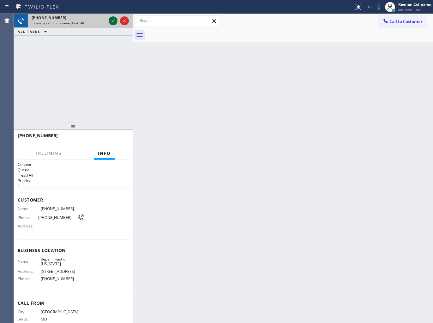
click at [111, 21] on icon at bounding box center [113, 21] width 8 height 8
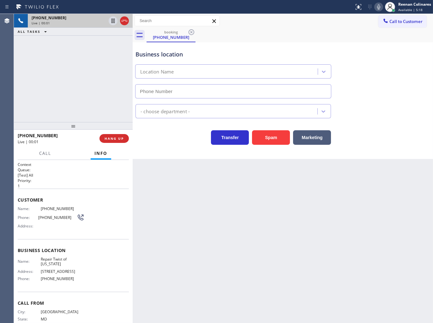
type input "[PHONE_NUMBER]"
click at [377, 8] on icon at bounding box center [379, 7] width 8 height 8
click at [377, 8] on rect at bounding box center [378, 6] width 4 height 4
click at [376, 8] on icon at bounding box center [379, 7] width 8 height 8
click at [377, 6] on icon at bounding box center [378, 6] width 3 height 5
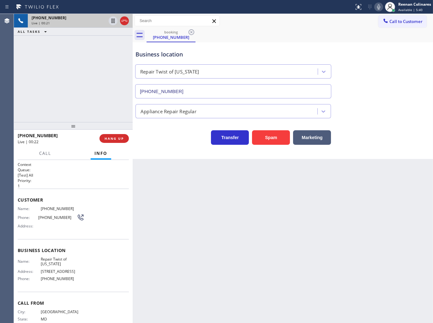
click at [376, 7] on icon at bounding box center [379, 7] width 8 height 8
drag, startPoint x: 376, startPoint y: 8, endPoint x: 353, endPoint y: 21, distance: 27.0
click at [377, 8] on icon at bounding box center [379, 7] width 8 height 8
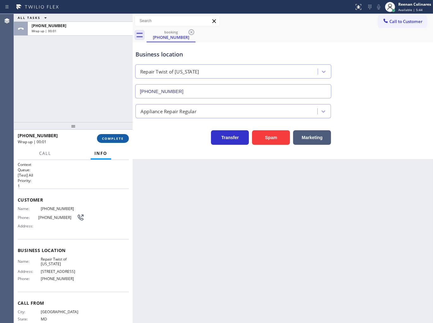
click at [122, 134] on button "COMPLETE" at bounding box center [113, 138] width 32 height 9
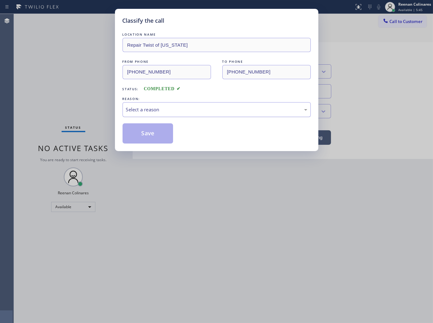
click at [150, 112] on div "Select a reason" at bounding box center [216, 109] width 181 height 7
click at [144, 135] on button "Save" at bounding box center [147, 133] width 51 height 20
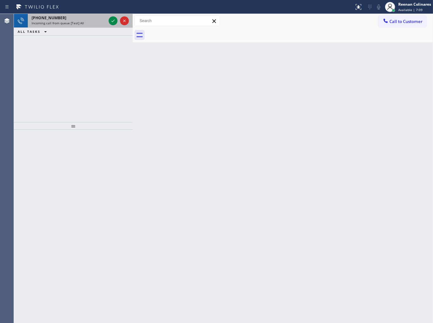
click at [91, 17] on div "[PHONE_NUMBER]" at bounding box center [69, 17] width 74 height 5
click at [87, 21] on div "Incoming call from queue [Test] All" at bounding box center [69, 23] width 74 height 4
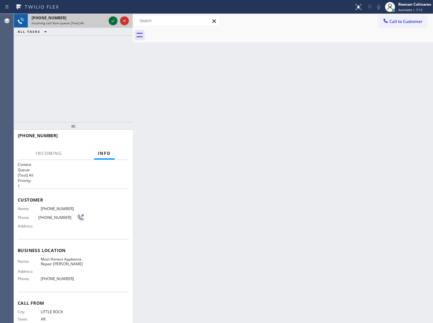
click at [112, 20] on icon at bounding box center [113, 21] width 8 height 8
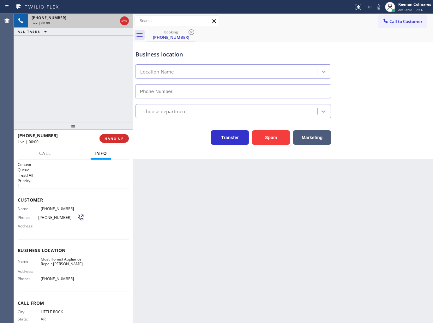
type input "[PHONE_NUMBER]"
drag, startPoint x: 269, startPoint y: 133, endPoint x: 338, endPoint y: 54, distance: 105.6
click at [269, 133] on button "Spam" at bounding box center [271, 137] width 38 height 15
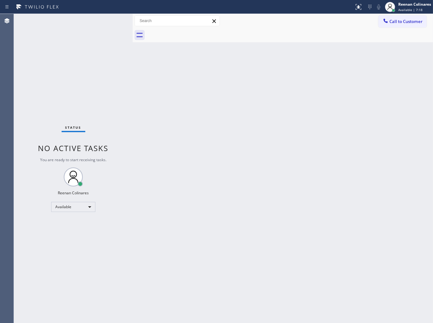
click at [196, 82] on div "Back to Dashboard Change Sender ID Customers Technicians Select a contact Outbo…" at bounding box center [283, 168] width 300 height 309
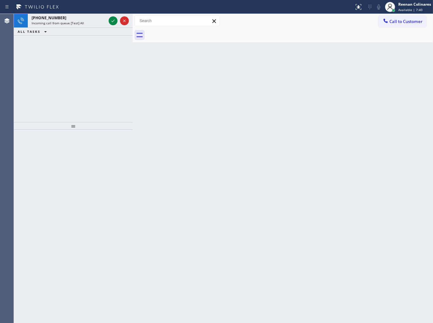
click at [84, 32] on div "ALL TASKS ALL TASKS ACTIVE TASKS TASKS IN WRAP UP" at bounding box center [73, 32] width 119 height 8
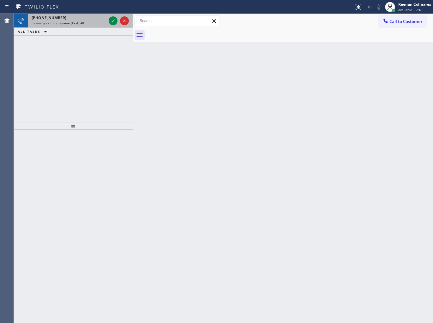
click at [87, 23] on div "Incoming call from queue [Test] All" at bounding box center [69, 23] width 74 height 4
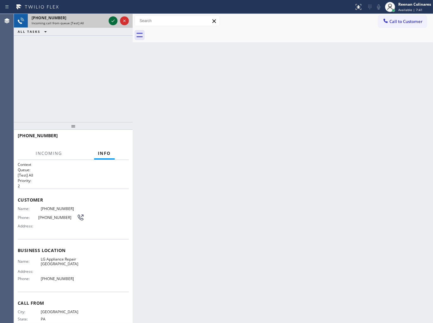
click at [112, 21] on icon at bounding box center [113, 21] width 8 height 8
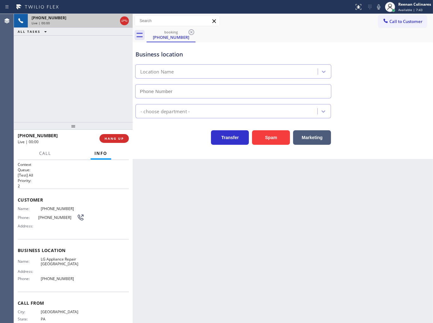
type input "[PHONE_NUMBER]"
click at [376, 8] on icon at bounding box center [379, 7] width 8 height 8
click at [380, 5] on rect at bounding box center [378, 6] width 4 height 4
click at [119, 139] on span "HANG UP" at bounding box center [113, 138] width 19 height 4
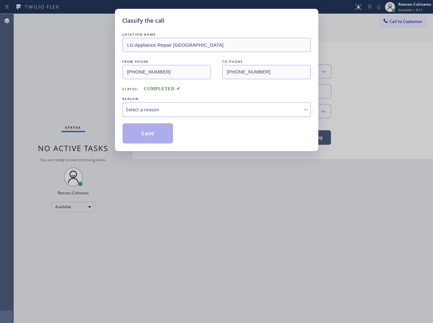
click at [160, 112] on div "Select a reason" at bounding box center [216, 109] width 188 height 15
click at [142, 138] on button "Save" at bounding box center [147, 133] width 51 height 20
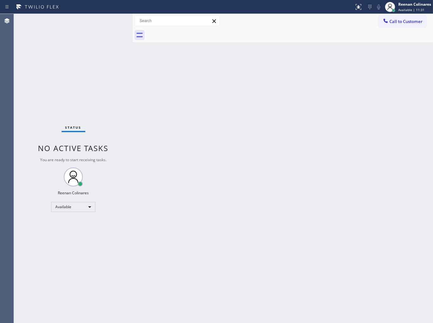
click at [278, 152] on div "Back to Dashboard Change Sender ID Customers Technicians Select a contact Outbo…" at bounding box center [283, 168] width 300 height 309
click at [222, 223] on div "Back to Dashboard Change Sender ID Customers Technicians Select a contact Outbo…" at bounding box center [283, 168] width 300 height 309
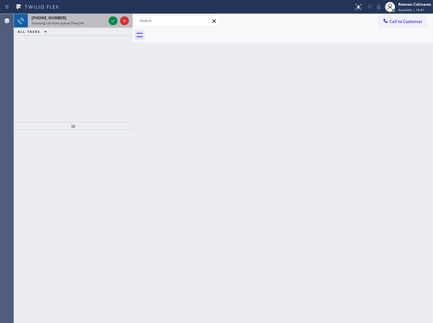
click at [80, 20] on div "[PHONE_NUMBER]" at bounding box center [69, 17] width 74 height 5
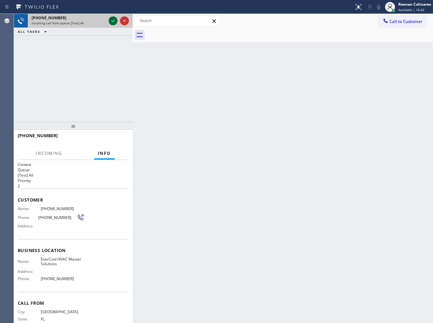
click at [113, 21] on icon at bounding box center [112, 21] width 3 height 3
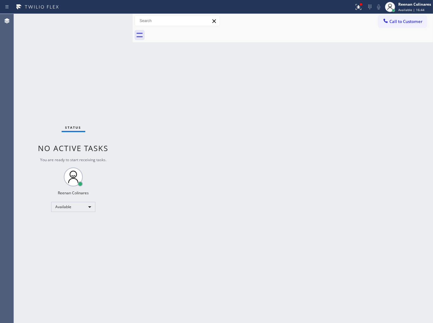
click at [242, 150] on div "Back to Dashboard Change Sender ID Customers Technicians Select a contact Outbo…" at bounding box center [283, 168] width 300 height 309
click at [362, 9] on div at bounding box center [358, 7] width 14 height 8
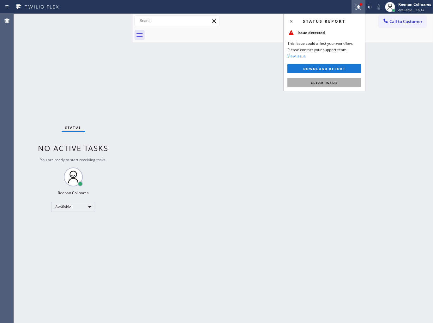
click at [309, 82] on button "Clear issue" at bounding box center [324, 82] width 74 height 9
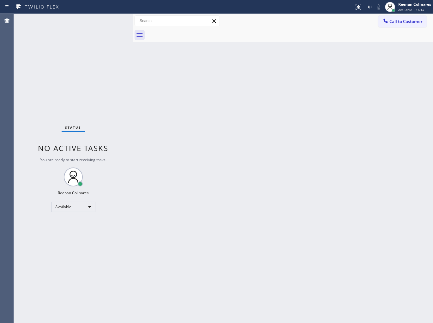
click at [125, 124] on div "Status No active tasks You are ready to start receiving tasks. Reenan Colinares…" at bounding box center [73, 168] width 119 height 309
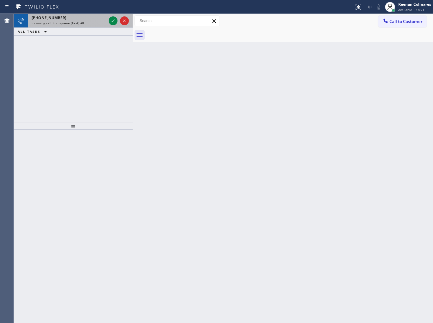
click at [103, 18] on div "[PHONE_NUMBER]" at bounding box center [69, 17] width 74 height 5
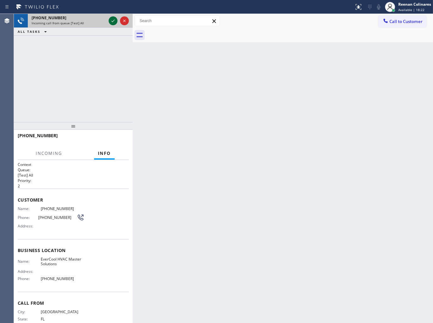
click at [111, 20] on icon at bounding box center [113, 21] width 8 height 8
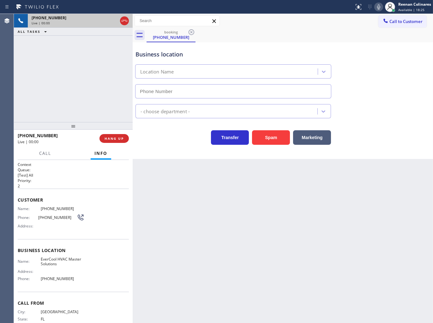
type input "[PHONE_NUMBER]"
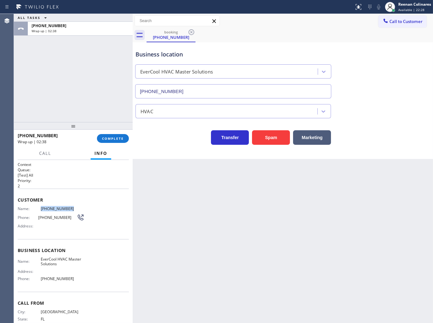
drag, startPoint x: 58, startPoint y: 208, endPoint x: 72, endPoint y: 209, distance: 14.3
click at [72, 209] on div "Name: [PHONE_NUMBER]" at bounding box center [51, 208] width 67 height 5
copy div "[PHONE_NUMBER]"
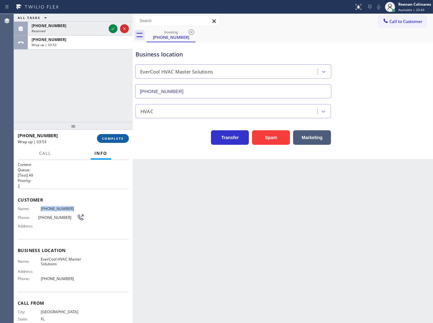
click at [116, 138] on span "COMPLETE" at bounding box center [113, 138] width 22 height 4
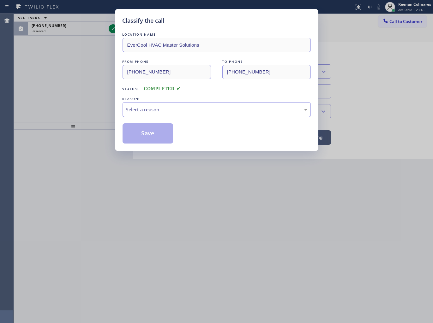
click at [195, 113] on div "Select a reason" at bounding box center [216, 109] width 181 height 7
click at [133, 140] on button "Save" at bounding box center [147, 133] width 51 height 20
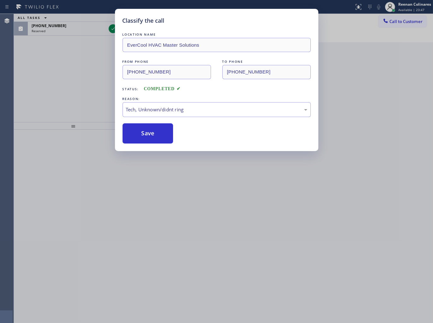
click at [89, 60] on div "Classify the call LOCATION NAME EverCool HVAC Master Solutions FROM PHONE [PHON…" at bounding box center [216, 161] width 433 height 323
click at [79, 26] on div "Classify the call LOCATION NAME AR B2B SMS FROM PHONE [PHONE_NUMBER] TO PHONE […" at bounding box center [223, 168] width 419 height 309
click at [79, 26] on div "[PHONE_NUMBER]" at bounding box center [69, 25] width 74 height 5
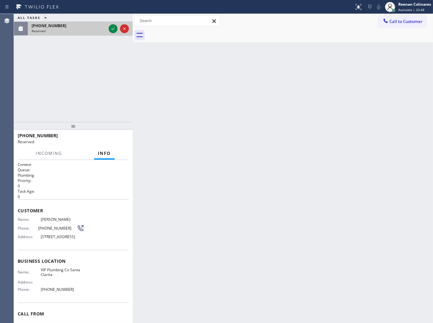
click at [79, 26] on div "[PHONE_NUMBER]" at bounding box center [69, 25] width 74 height 5
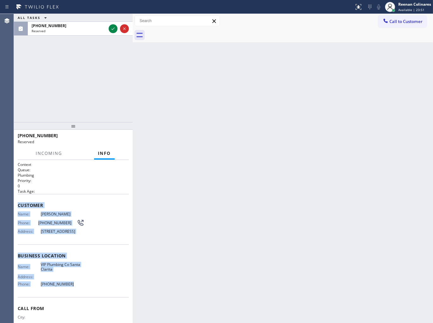
drag, startPoint x: 17, startPoint y: 201, endPoint x: 152, endPoint y: 314, distance: 175.9
click at [116, 303] on div "Context Queue: Plumbing Priority: 0 Task Age: Customer Name: [PERSON_NAME] Phon…" at bounding box center [73, 241] width 119 height 163
click at [405, 6] on div "Reenan Colinares" at bounding box center [414, 4] width 33 height 5
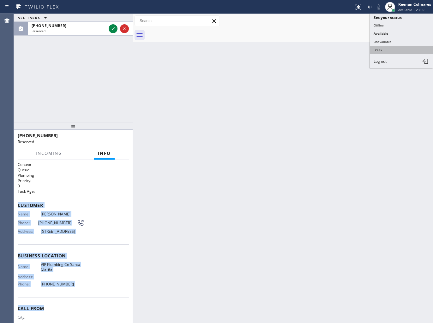
click at [379, 49] on button "Break" at bounding box center [400, 50] width 63 height 8
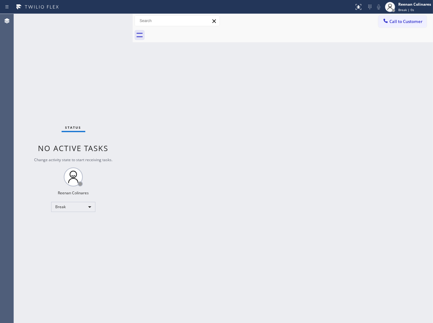
click at [99, 27] on div "Status No active tasks Change activity state to start receiving tasks. Reenan C…" at bounding box center [73, 168] width 119 height 309
click at [418, 8] on div "Break | 17:39" at bounding box center [414, 10] width 33 height 4
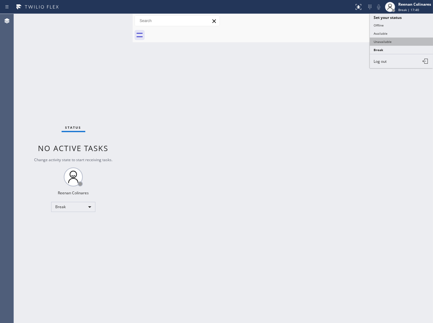
click at [403, 43] on button "Unavailable" at bounding box center [400, 42] width 63 height 8
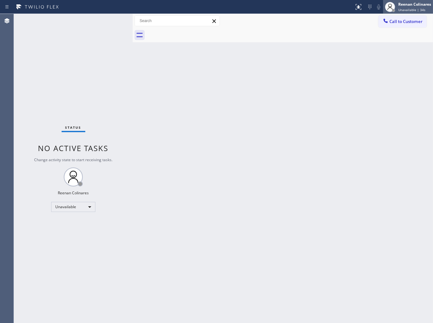
click at [424, 4] on div "Reenan Colinares" at bounding box center [414, 4] width 33 height 5
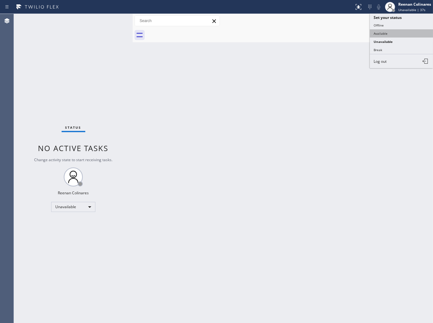
click at [385, 34] on button "Available" at bounding box center [400, 33] width 63 height 8
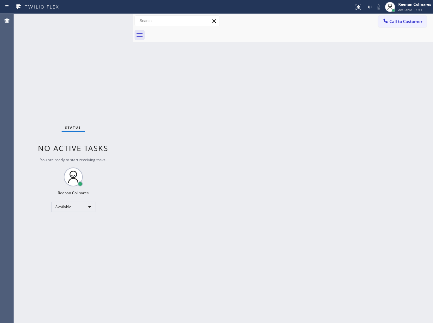
click at [281, 65] on div "Back to Dashboard Change Sender ID Customers Technicians Select a contact Outbo…" at bounding box center [283, 168] width 300 height 309
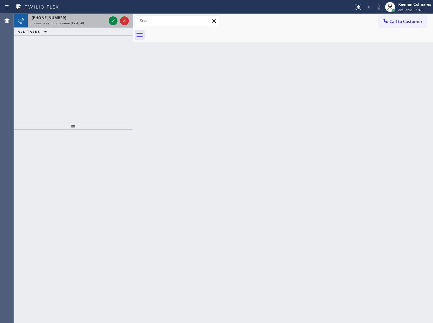
click at [90, 17] on div "[PHONE_NUMBER]" at bounding box center [69, 17] width 74 height 5
click at [95, 19] on div "[PHONE_NUMBER]" at bounding box center [69, 17] width 74 height 5
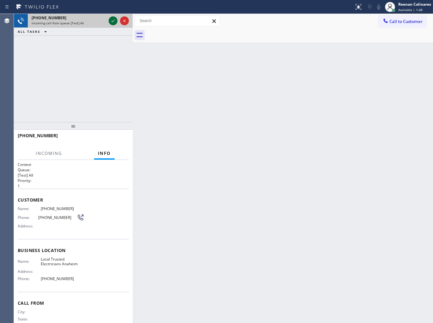
click at [111, 21] on icon at bounding box center [113, 21] width 8 height 8
click at [97, 22] on div "Incoming call from queue [Test] All" at bounding box center [69, 23] width 74 height 4
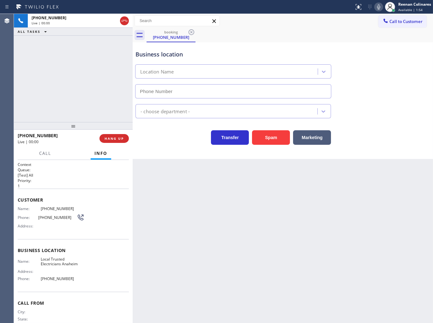
type input "[PHONE_NUMBER]"
click at [378, 8] on icon at bounding box center [379, 7] width 8 height 8
click at [378, 6] on rect at bounding box center [378, 6] width 4 height 4
click at [121, 138] on span "HANG UP" at bounding box center [113, 138] width 19 height 4
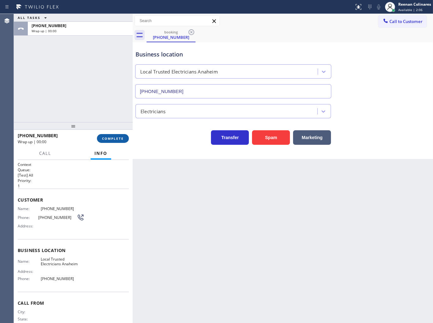
click at [121, 138] on span "COMPLETE" at bounding box center [113, 138] width 22 height 4
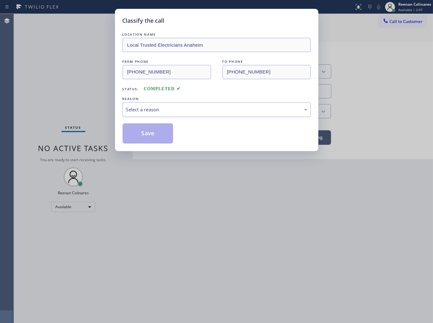
click at [147, 108] on div "Select a reason" at bounding box center [216, 109] width 181 height 7
click at [140, 113] on div "Existing Customer - ETA/PI/REDO/complain/cancel" at bounding box center [216, 109] width 181 height 7
click at [139, 132] on button "Save" at bounding box center [147, 133] width 51 height 20
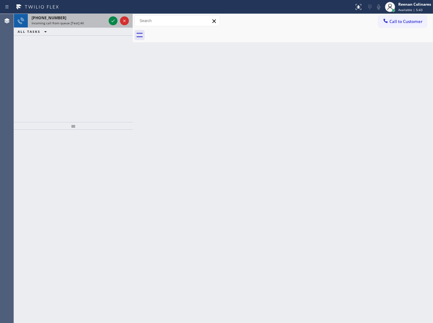
click at [74, 18] on div "[PHONE_NUMBER]" at bounding box center [69, 17] width 74 height 5
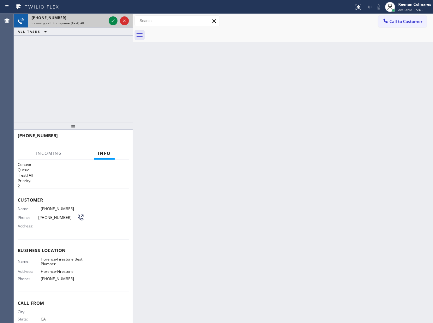
click at [93, 24] on div "Incoming call from queue [Test] All" at bounding box center [69, 23] width 74 height 4
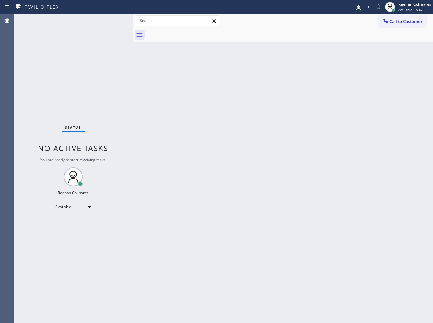
click at [98, 23] on div "Status No active tasks You are ready to start receiving tasks. Reenan Colinares…" at bounding box center [73, 168] width 119 height 309
click at [93, 17] on div "Status No active tasks You are ready to start receiving tasks. Reenan Colinares…" at bounding box center [73, 168] width 119 height 309
click at [312, 29] on div at bounding box center [289, 35] width 286 height 14
click at [205, 99] on div "Back to Dashboard Change Sender ID Customers Technicians Select a contact Outbo…" at bounding box center [283, 168] width 300 height 309
click at [203, 80] on div "Back to Dashboard Change Sender ID Customers Technicians Select a contact Outbo…" at bounding box center [283, 168] width 300 height 309
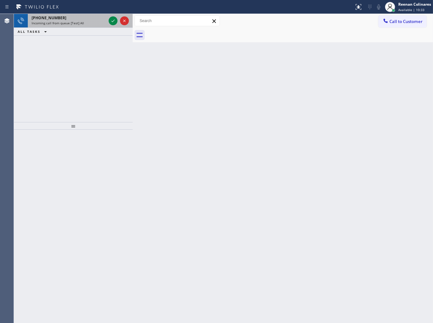
click at [81, 26] on div "[PHONE_NUMBER] Incoming call from queue [Test] All" at bounding box center [68, 21] width 80 height 14
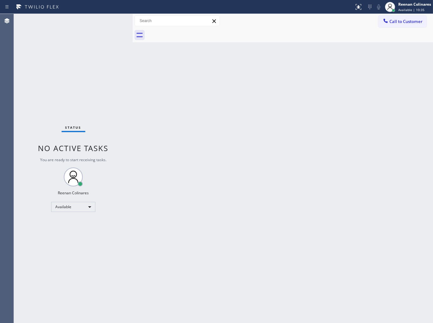
click at [83, 26] on div "Status No active tasks You are ready to start receiving tasks. Reenan Colinares…" at bounding box center [73, 168] width 119 height 309
click at [230, 176] on div "Back to Dashboard Change Sender ID Customers Technicians Select a contact Outbo…" at bounding box center [283, 168] width 300 height 309
click at [305, 143] on div "Back to Dashboard Change Sender ID Customers Technicians Select a contact Outbo…" at bounding box center [283, 168] width 300 height 309
click at [248, 154] on div "Back to Dashboard Change Sender ID Customers Technicians Select a contact Outbo…" at bounding box center [283, 168] width 300 height 309
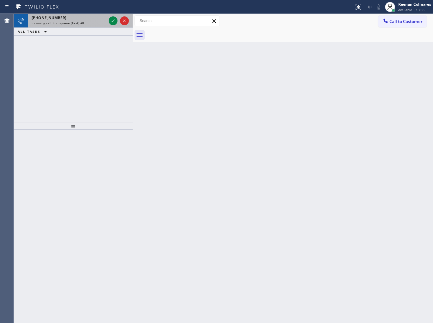
click at [70, 20] on div "[PHONE_NUMBER]" at bounding box center [69, 17] width 74 height 5
click at [85, 20] on div "[PHONE_NUMBER]" at bounding box center [69, 17] width 74 height 5
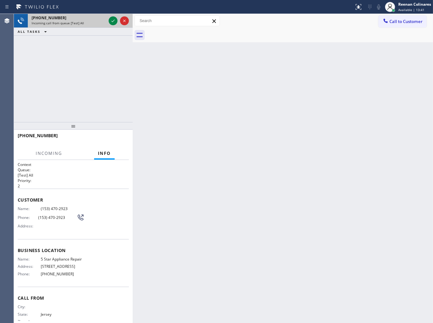
click at [98, 21] on div "Incoming call from queue [Test] All" at bounding box center [69, 23] width 74 height 4
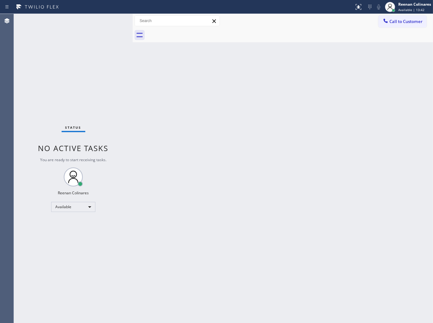
click at [100, 19] on div "Status No active tasks You are ready to start receiving tasks. Reenan Colinares…" at bounding box center [73, 168] width 119 height 309
click at [101, 19] on div "Status No active tasks You are ready to start receiving tasks. Reenan Colinares…" at bounding box center [73, 168] width 119 height 309
click at [241, 111] on div "Back to Dashboard Change Sender ID Customers Technicians Select a contact Outbo…" at bounding box center [283, 168] width 300 height 309
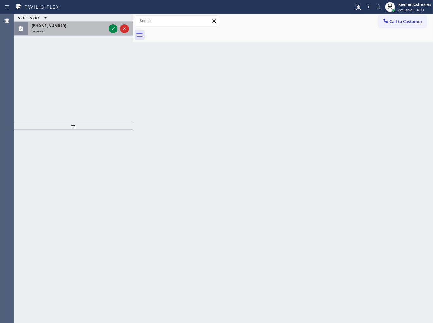
click at [69, 22] on div "[PHONE_NUMBER] Reserved" at bounding box center [68, 29] width 80 height 14
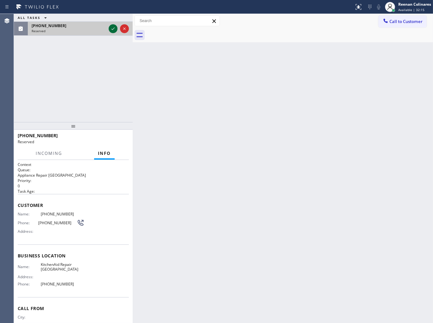
click at [113, 29] on icon at bounding box center [113, 29] width 8 height 8
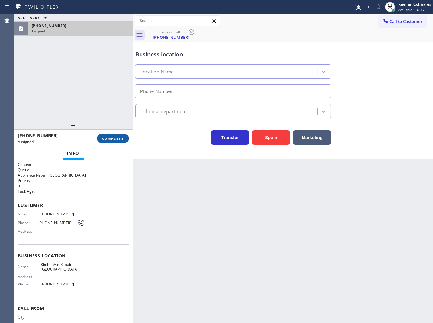
click at [106, 138] on span "COMPLETE" at bounding box center [113, 138] width 22 height 4
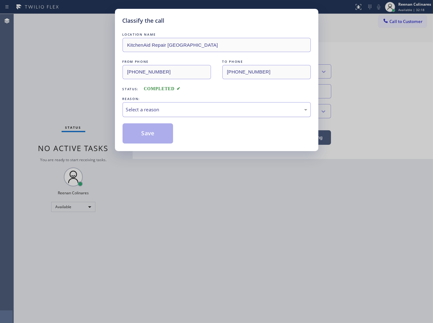
click at [148, 111] on div "Select a reason" at bounding box center [216, 109] width 181 height 7
click at [146, 138] on button "Save" at bounding box center [147, 133] width 51 height 20
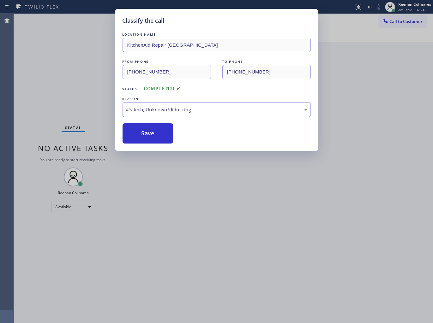
click at [49, 77] on div "Classify the call LOCATION NAME KitchenAid Repair [GEOGRAPHIC_DATA] FROM PHONE …" at bounding box center [216, 161] width 433 height 323
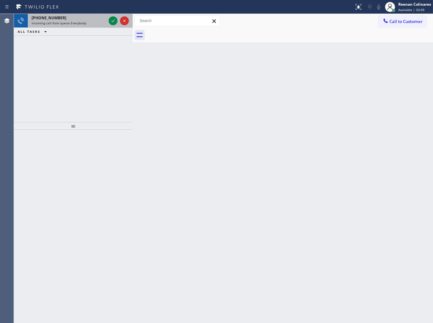
click at [81, 21] on div "[PHONE_NUMBER] Incoming call from queue Everybody" at bounding box center [68, 21] width 80 height 14
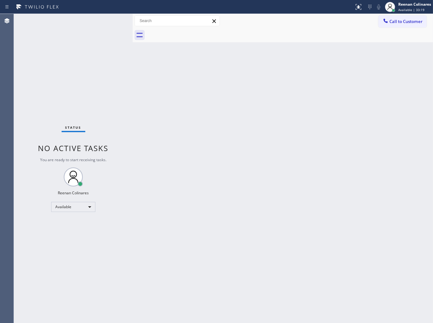
click at [232, 93] on div "Back to Dashboard Change Sender ID Customers Technicians Select a contact Outbo…" at bounding box center [283, 168] width 300 height 309
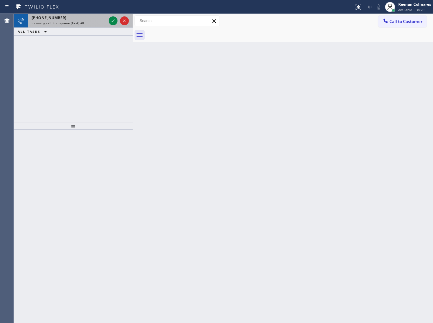
click at [103, 26] on div "[PHONE_NUMBER] Incoming call from queue [Test] All" at bounding box center [68, 21] width 80 height 14
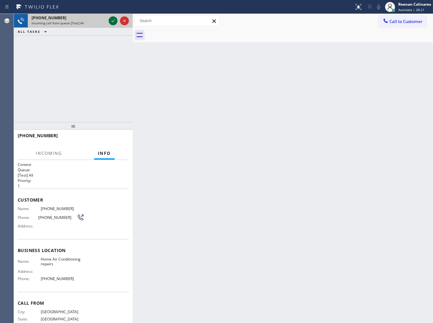
click at [112, 19] on icon at bounding box center [113, 21] width 8 height 8
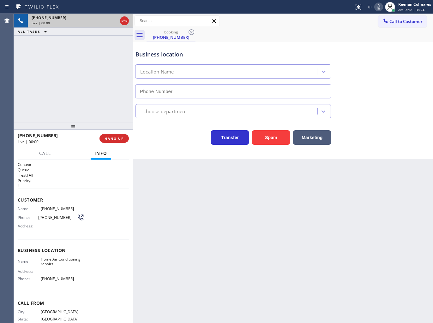
type input "[PHONE_NUMBER]"
click at [376, 9] on icon at bounding box center [379, 7] width 8 height 8
click at [377, 10] on icon at bounding box center [379, 7] width 8 height 8
click at [376, 7] on icon at bounding box center [379, 7] width 8 height 8
click at [306, 138] on button "Marketing" at bounding box center [312, 137] width 38 height 15
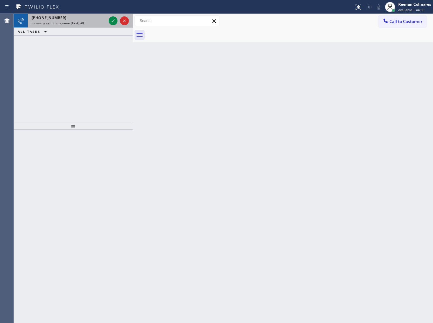
click at [80, 23] on span "Incoming call from queue [Test] All" at bounding box center [58, 23] width 52 height 4
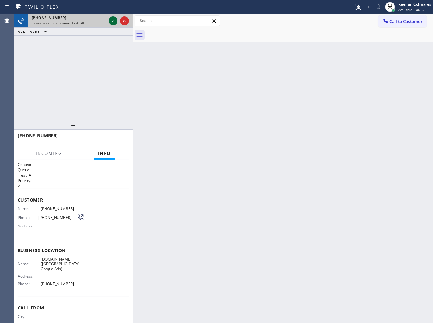
click at [112, 25] on button at bounding box center [113, 20] width 9 height 9
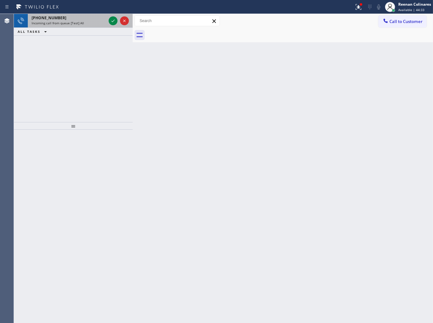
click at [90, 27] on div "[PHONE_NUMBER] Incoming call from queue [Test] All" at bounding box center [68, 21] width 80 height 14
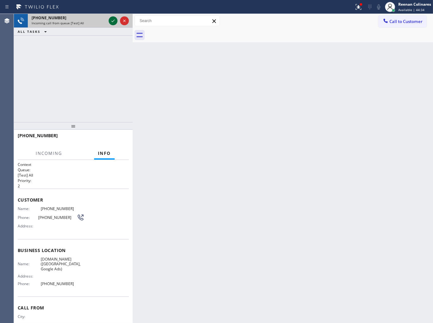
click at [112, 20] on icon at bounding box center [113, 21] width 8 height 8
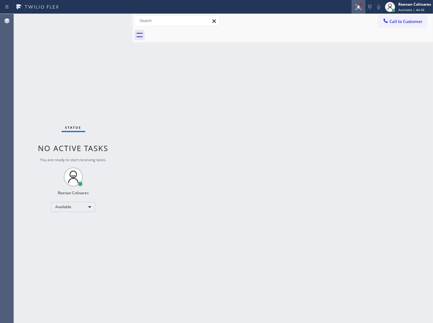
click at [357, 12] on button at bounding box center [358, 7] width 14 height 14
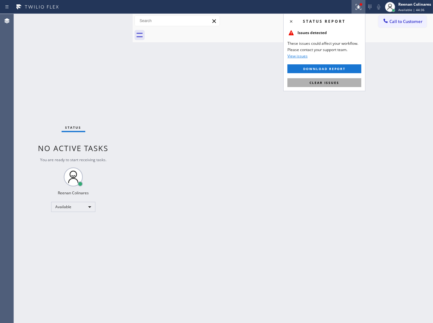
click at [321, 86] on button "Clear issues" at bounding box center [324, 82] width 74 height 9
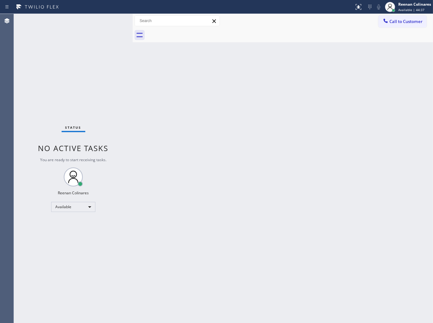
click at [114, 118] on div "Status No active tasks You are ready to start receiving tasks. Reenan Colinares…" at bounding box center [73, 168] width 119 height 309
click at [238, 63] on div "Back to Dashboard Change Sender ID Customers Technicians Select a contact Outbo…" at bounding box center [283, 168] width 300 height 309
click at [204, 54] on div "Back to Dashboard Change Sender ID Customers Technicians Select a contact Outbo…" at bounding box center [283, 168] width 300 height 309
click at [150, 74] on div "Back to Dashboard Change Sender ID Customers Technicians Select a contact Outbo…" at bounding box center [283, 168] width 300 height 309
click at [90, 207] on div "Available" at bounding box center [73, 207] width 44 height 10
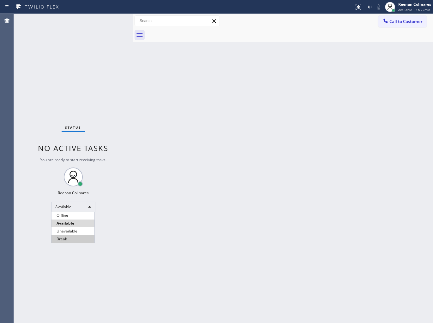
click at [56, 239] on li "Break" at bounding box center [72, 239] width 43 height 8
click at [323, 18] on div "Call to Customer Outbound call Location Search location Your caller id phone nu…" at bounding box center [283, 20] width 300 height 11
